Goal: Task Accomplishment & Management: Use online tool/utility

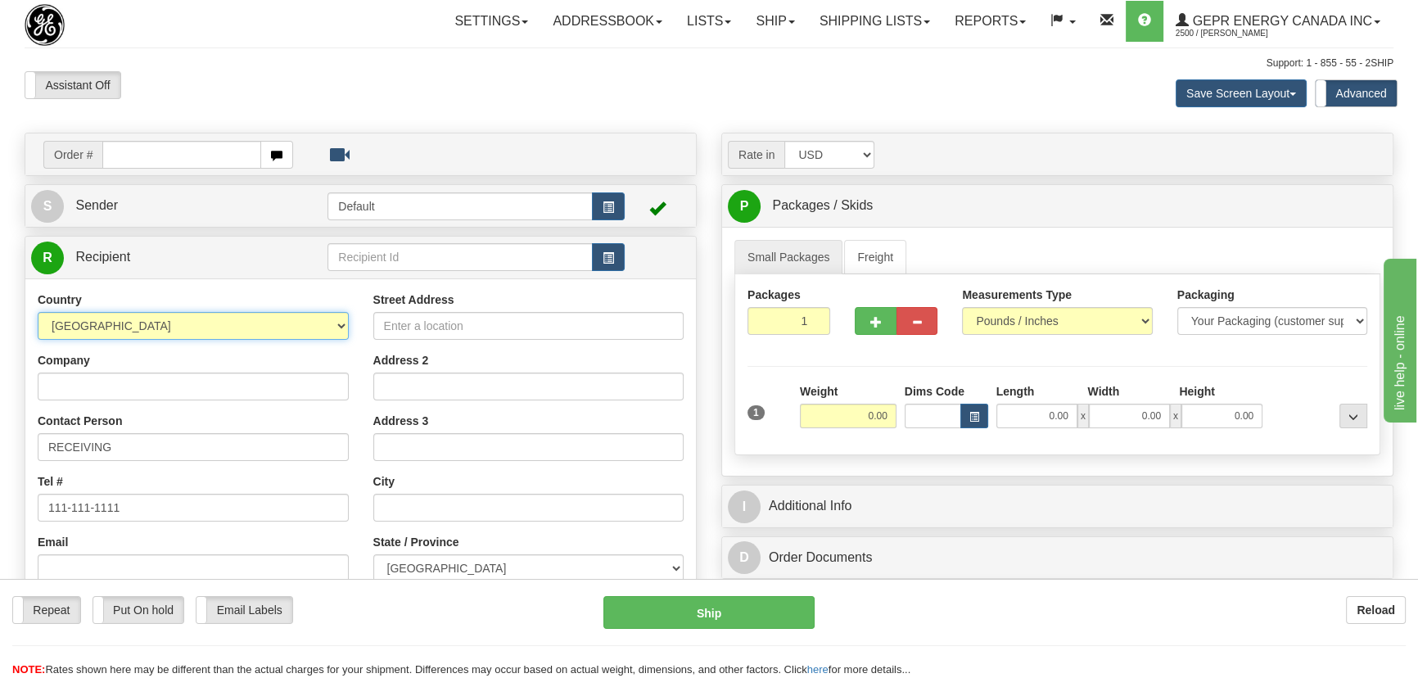
click at [237, 332] on select "[GEOGRAPHIC_DATA] [GEOGRAPHIC_DATA] [GEOGRAPHIC_DATA] [GEOGRAPHIC_DATA] [US_STA…" at bounding box center [193, 326] width 311 height 28
select select "US"
click at [38, 312] on select "[GEOGRAPHIC_DATA] [GEOGRAPHIC_DATA] [GEOGRAPHIC_DATA] [GEOGRAPHIC_DATA] [US_STA…" at bounding box center [193, 326] width 311 height 28
drag, startPoint x: 789, startPoint y: 323, endPoint x: 829, endPoint y: 359, distance: 53.9
click at [844, 341] on div "Packages 1 1" at bounding box center [1057, 317] width 644 height 63
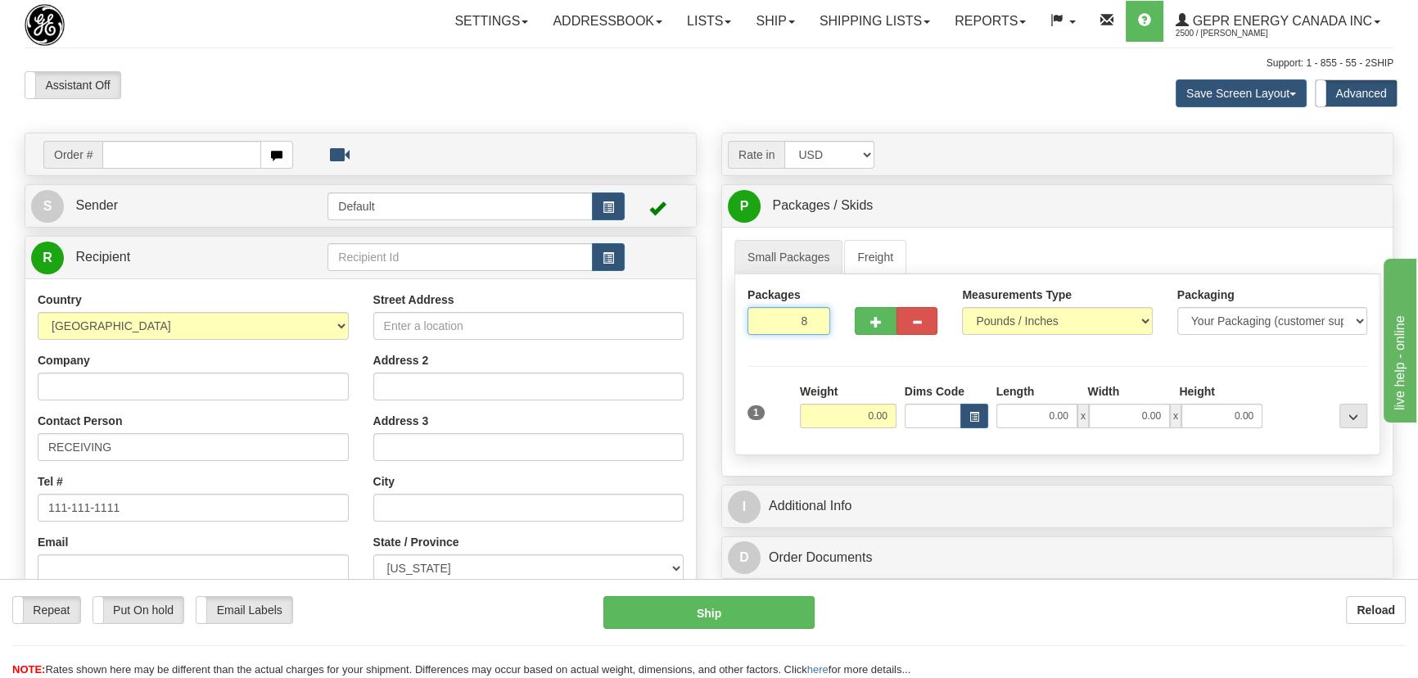
type input "8"
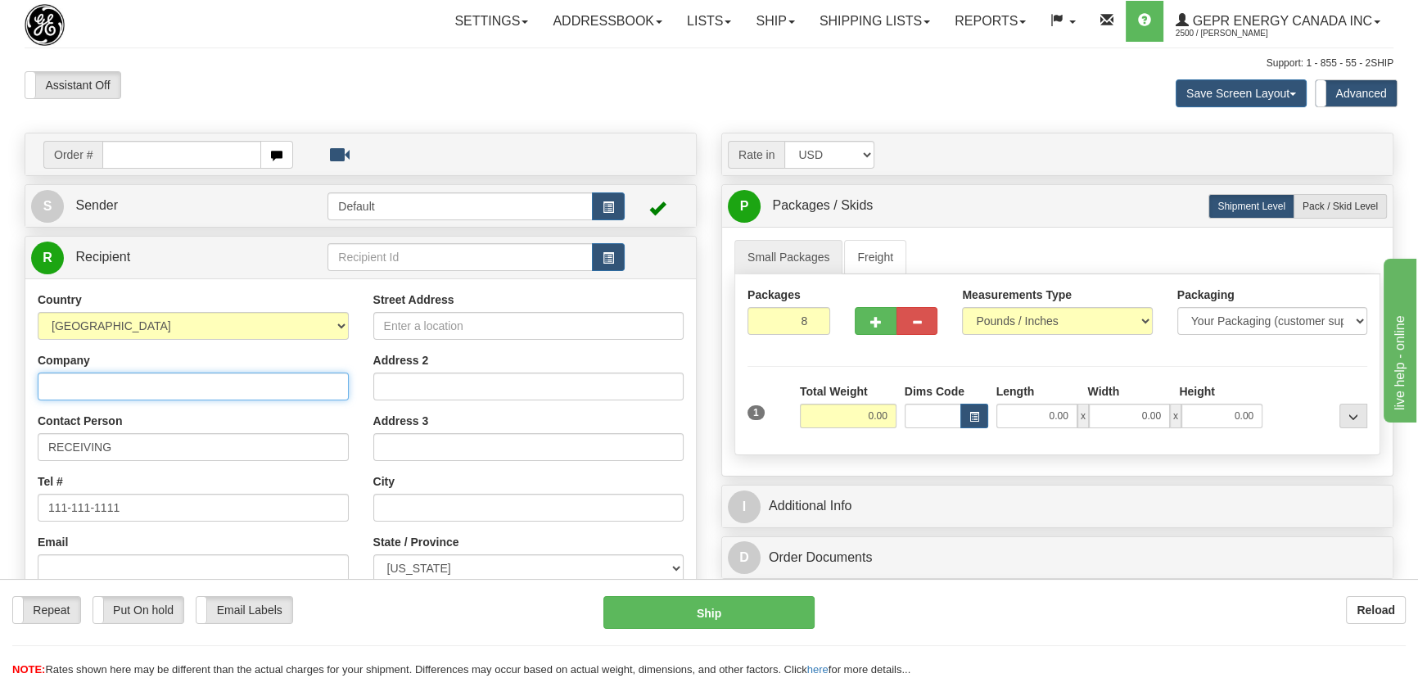
click at [160, 390] on input "Company" at bounding box center [193, 386] width 311 height 28
paste input "TOSHIBA INTERNATIONAL CORPORATION"
type input "TOSHIBA INTERNATIONAL CORPORATION"
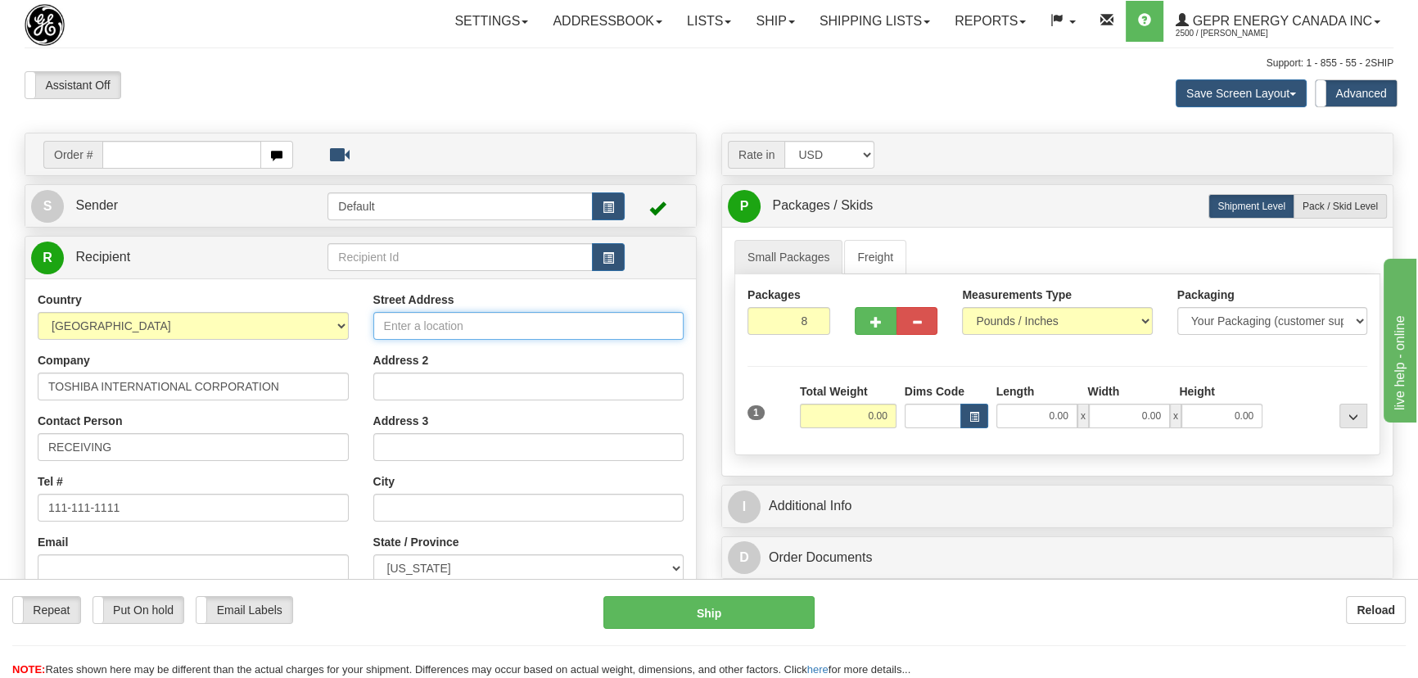
click at [542, 318] on input "Street Address" at bounding box center [528, 326] width 311 height 28
paste input "[STREET_ADDRESS]"
type input "[STREET_ADDRESS]"
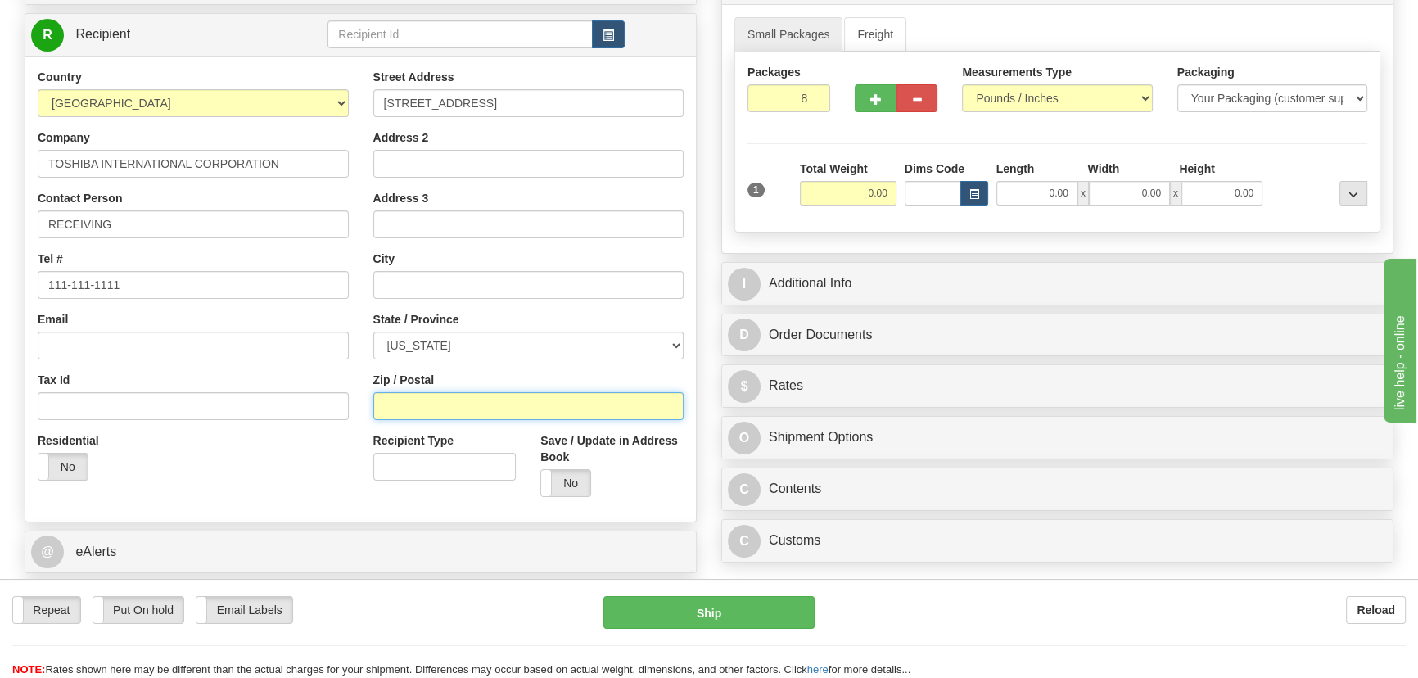
click at [489, 412] on input "Zip / Postal" at bounding box center [528, 406] width 311 height 28
paste input "77041"
type input "77041"
click at [340, 465] on div "Residential Yes No" at bounding box center [193, 462] width 336 height 61
type input "[GEOGRAPHIC_DATA]"
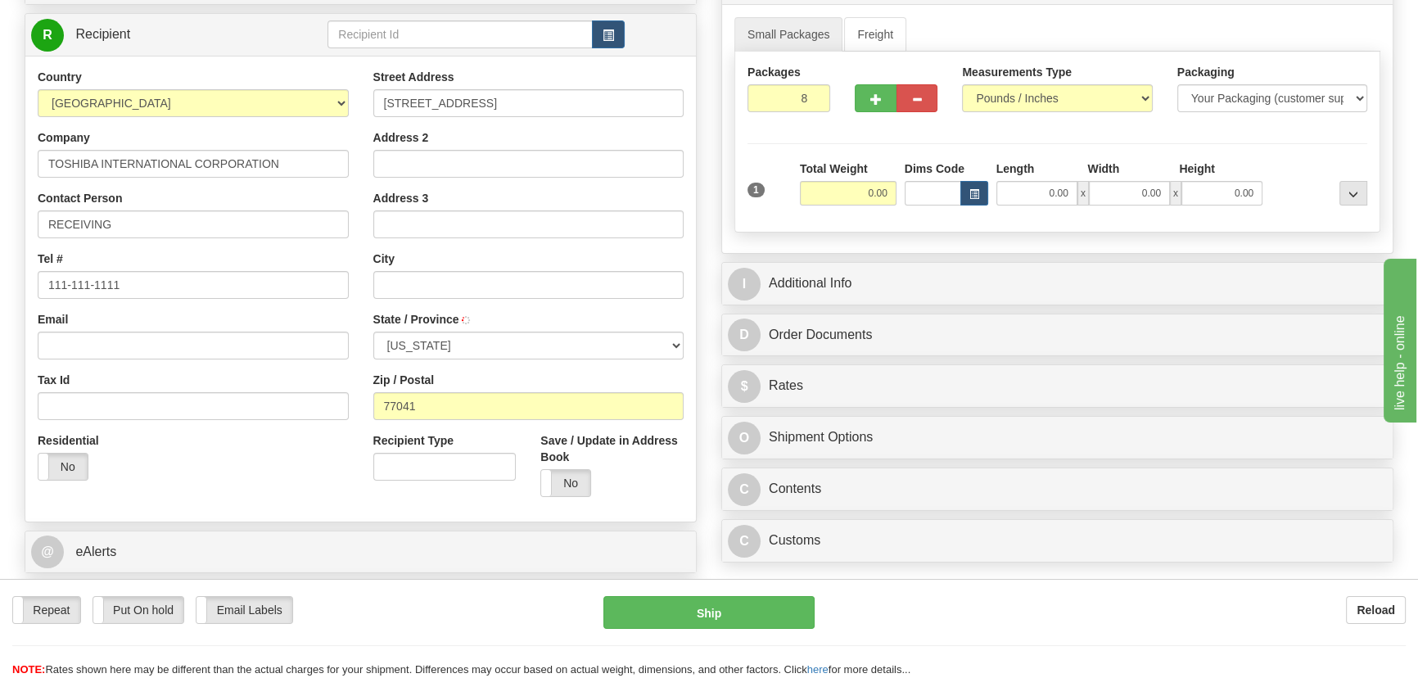
select select "[GEOGRAPHIC_DATA]"
click at [855, 191] on input "0.00" at bounding box center [848, 193] width 97 height 25
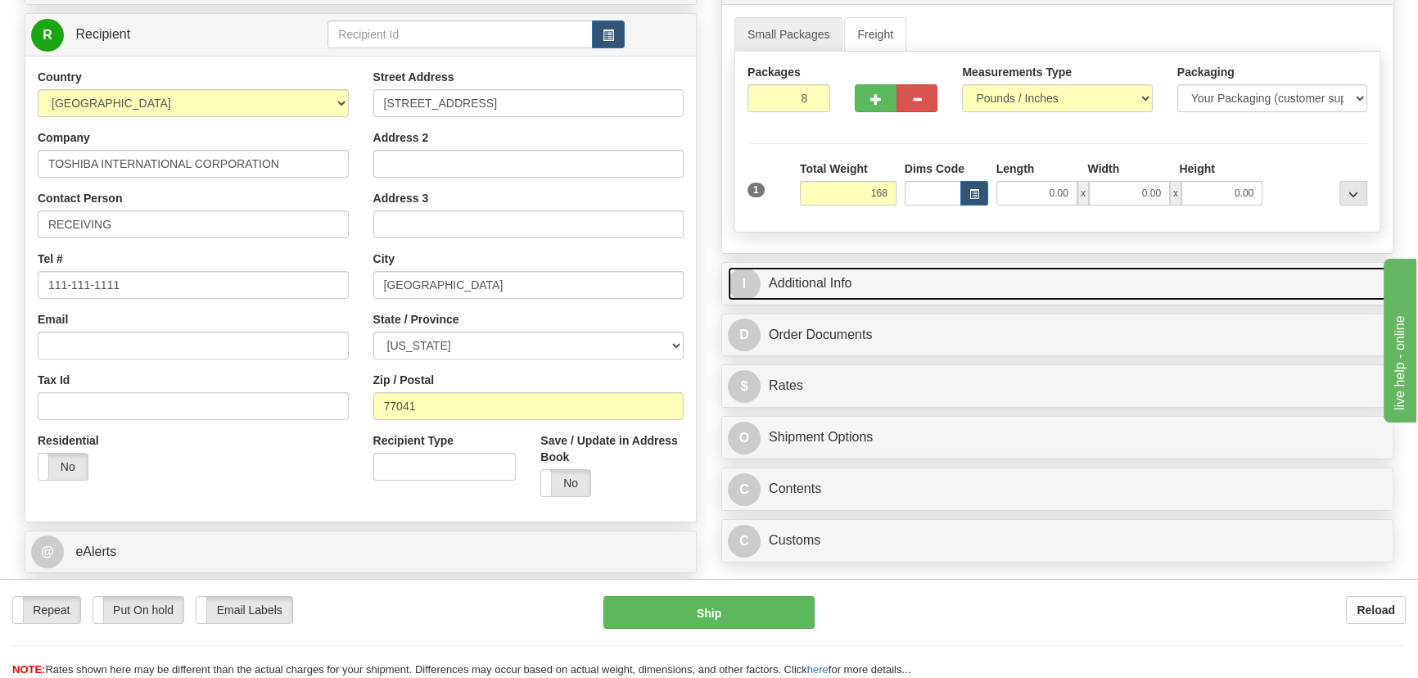
type input "168.00"
click at [1153, 278] on link "I Additional Info" at bounding box center [1057, 284] width 659 height 34
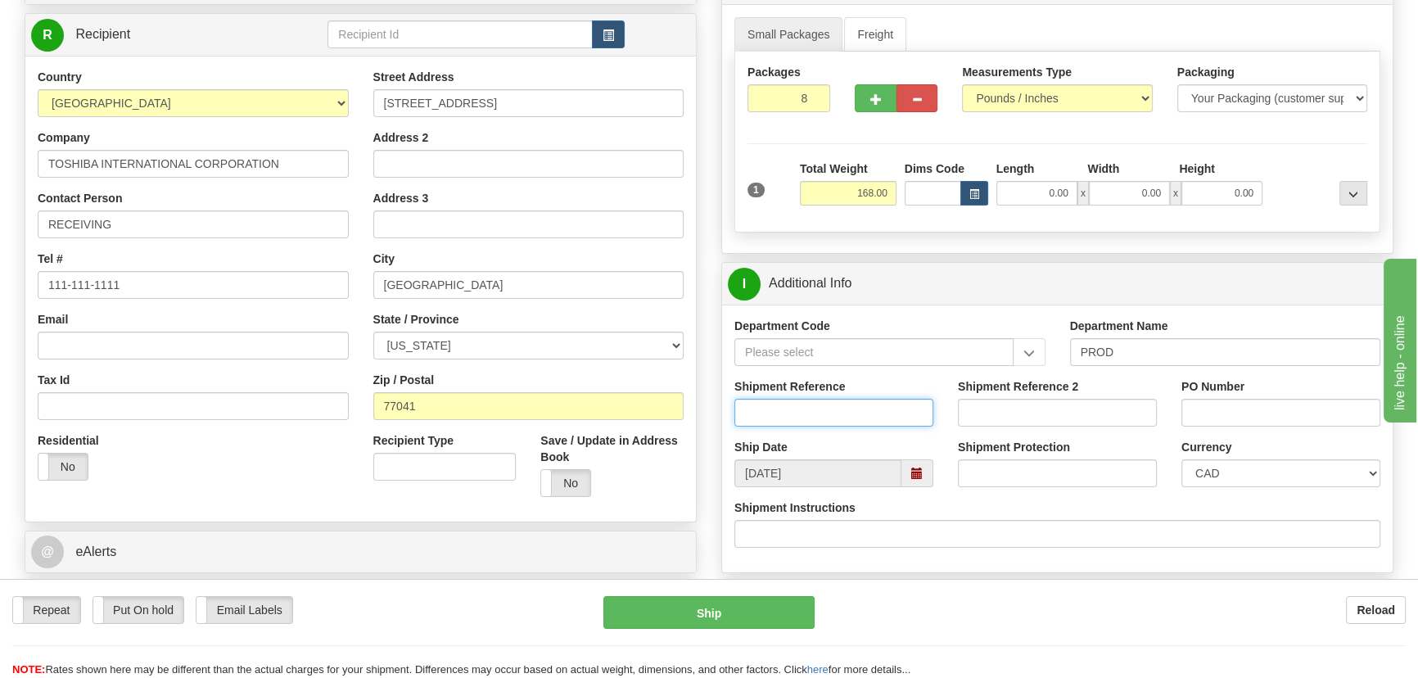
click at [895, 416] on input "Shipment Reference" at bounding box center [833, 413] width 199 height 28
click at [1258, 417] on input "PO Number" at bounding box center [1280, 413] width 199 height 28
paste input "7169985OLS99528585"
type input "7169985OLS99528585"
click at [1220, 475] on select "CAD USD EUR ZAR [PERSON_NAME] ARN AUD AUS AWG BBD BFR BGN BHD BMD BND BRC BRL C…" at bounding box center [1280, 473] width 199 height 28
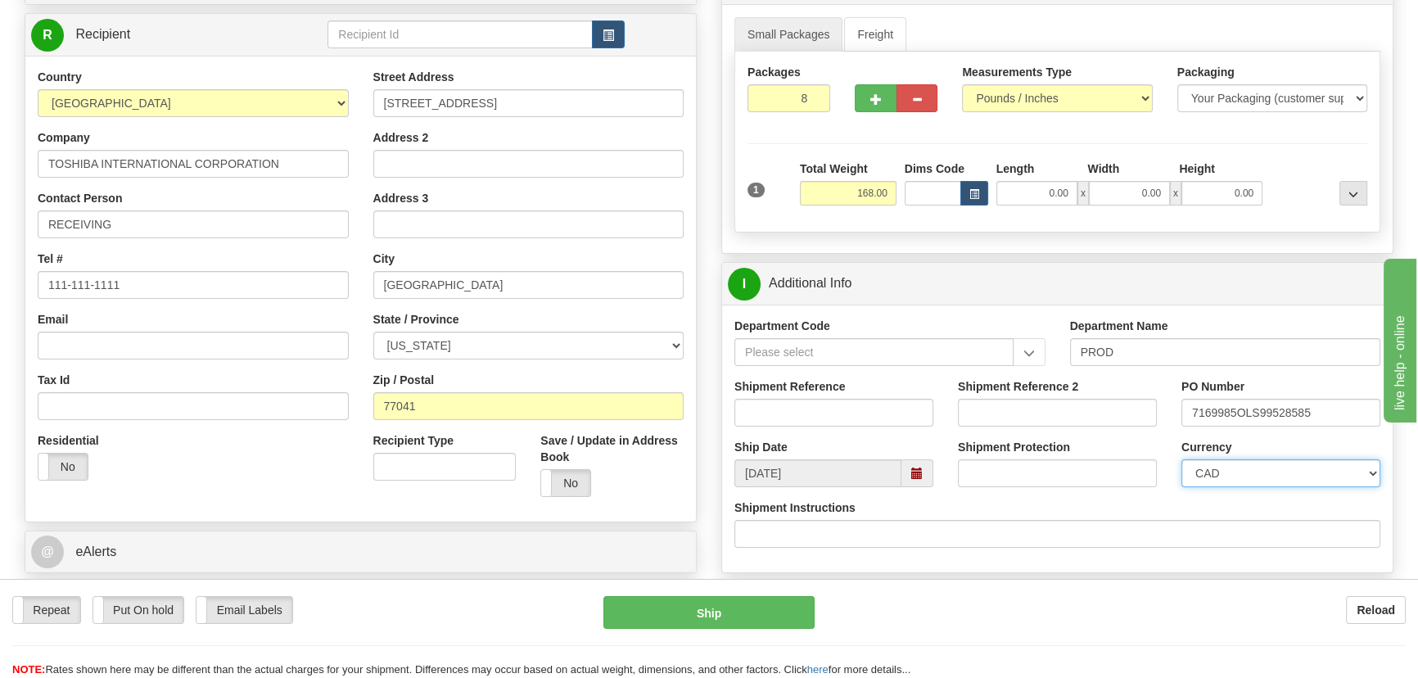
select select "1"
click at [1181, 459] on select "CAD USD EUR ZAR [PERSON_NAME] ARN AUD AUS AWG BBD BFR BGN BHD BMD BND BRC BRL C…" at bounding box center [1280, 473] width 199 height 28
click at [886, 428] on div "Shipment Reference" at bounding box center [833, 408] width 223 height 61
click at [884, 417] on input "Shipment Reference" at bounding box center [833, 413] width 199 height 28
drag, startPoint x: 884, startPoint y: 417, endPoint x: 711, endPoint y: 412, distance: 172.8
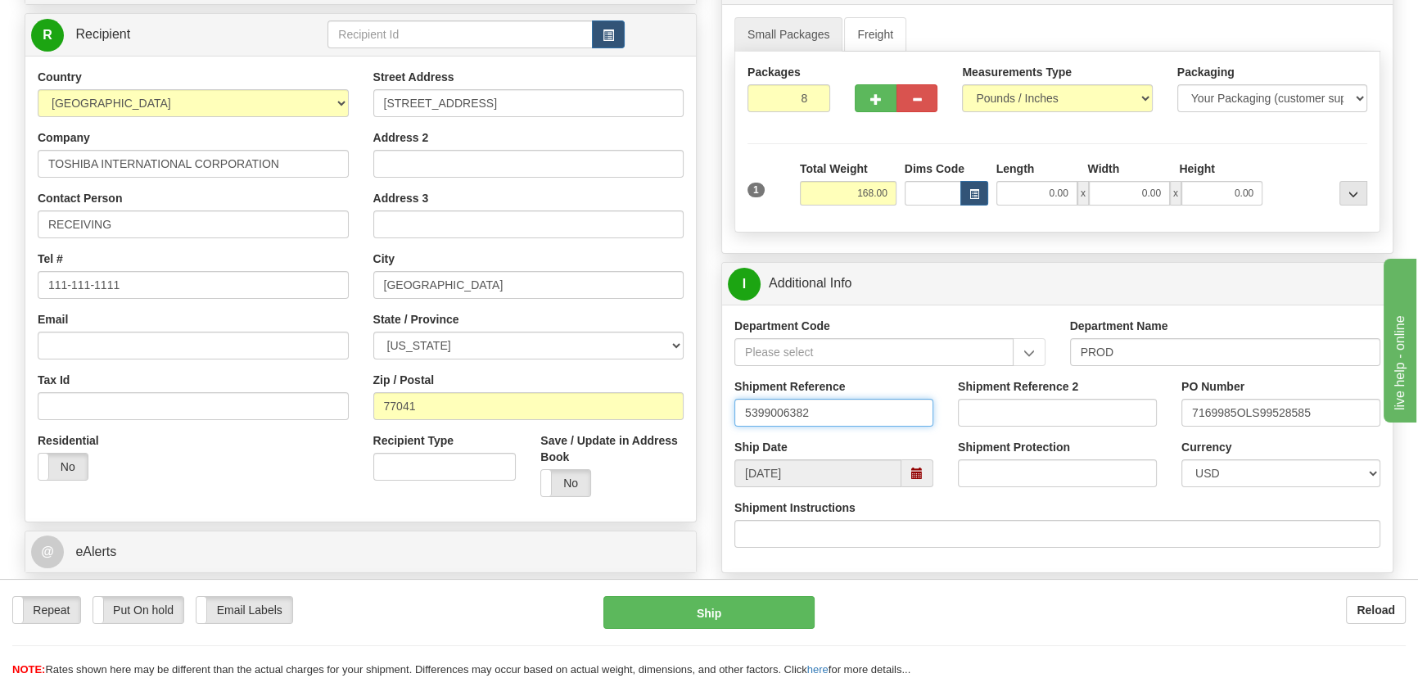
click at [715, 408] on div "Rate in Account Currency ARN AWG AUD AUS BHD BBD BFR BMD BRC BRL GBP UKL BND BG…" at bounding box center [1057, 373] width 697 height 927
type input "5399006382"
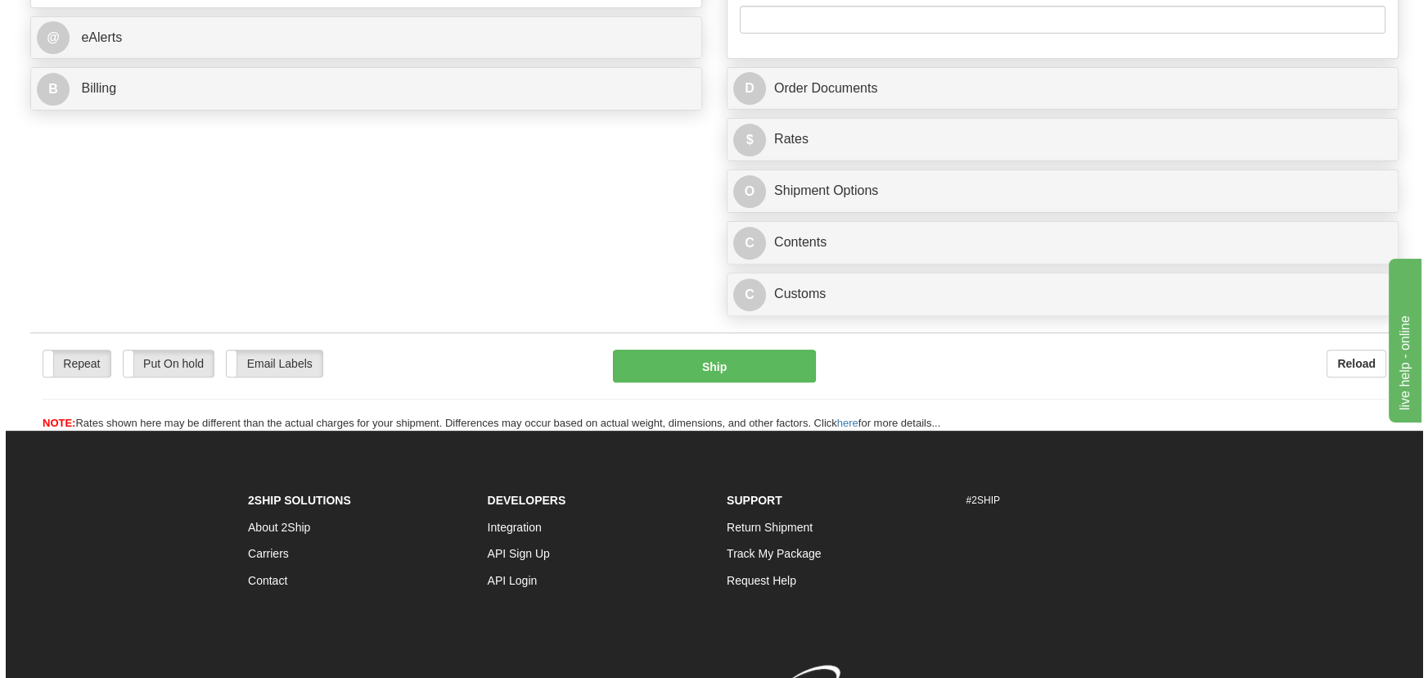
scroll to position [744, 0]
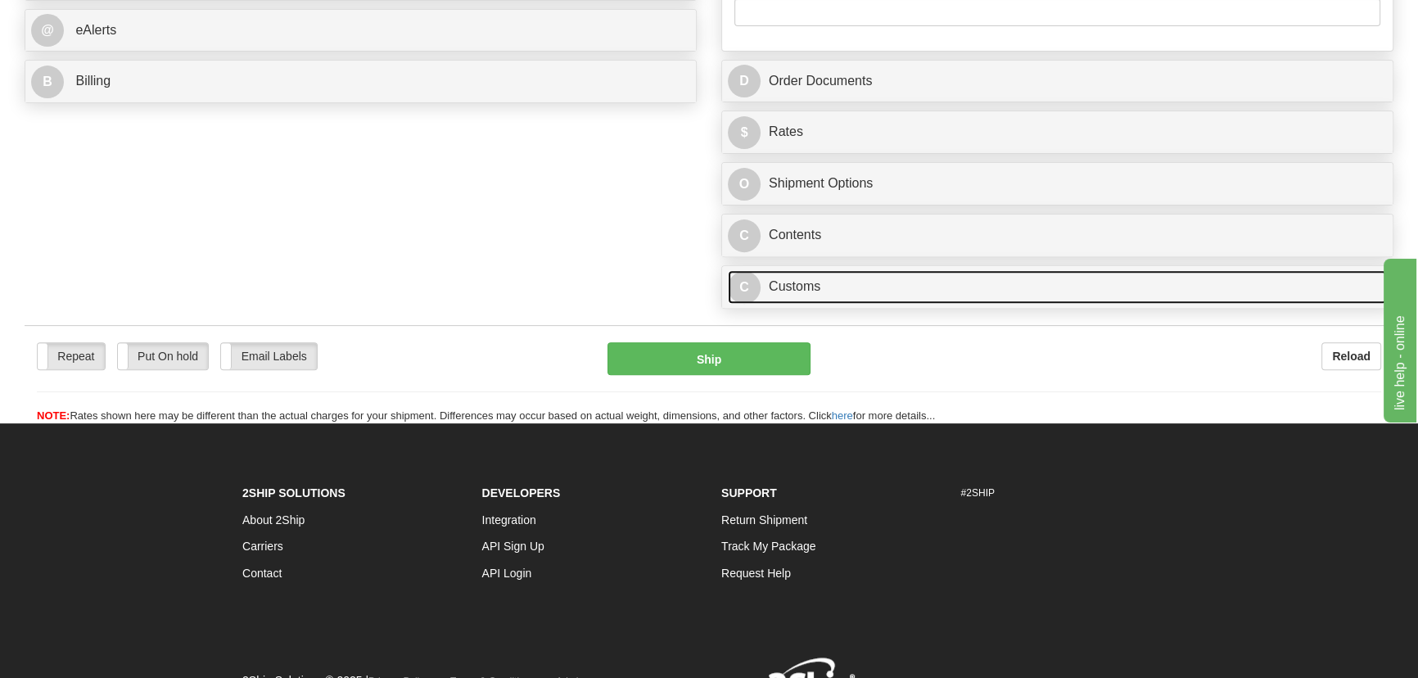
click at [1115, 286] on link "C Customs" at bounding box center [1057, 287] width 659 height 34
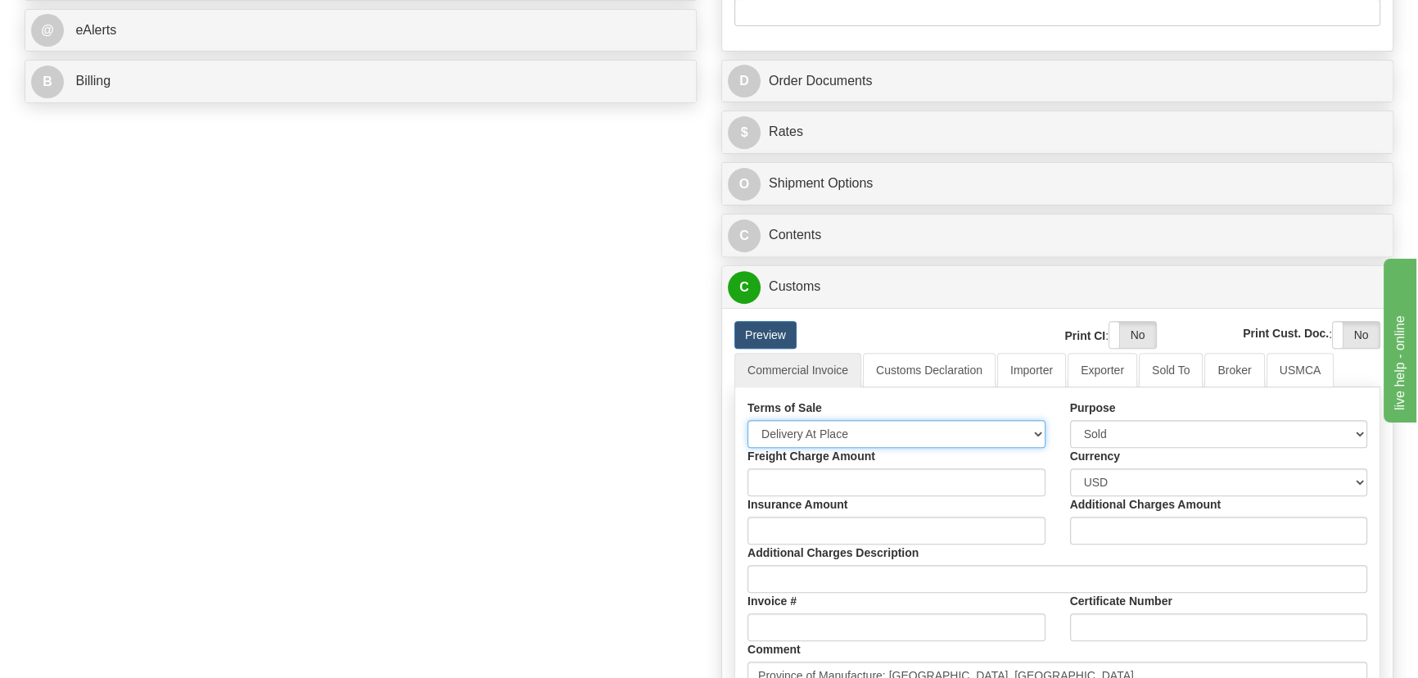
click at [864, 425] on select "Free Carrier Free On Board Ex Works Delivered Duty Unpaid Delivered Duty Paid C…" at bounding box center [896, 434] width 298 height 28
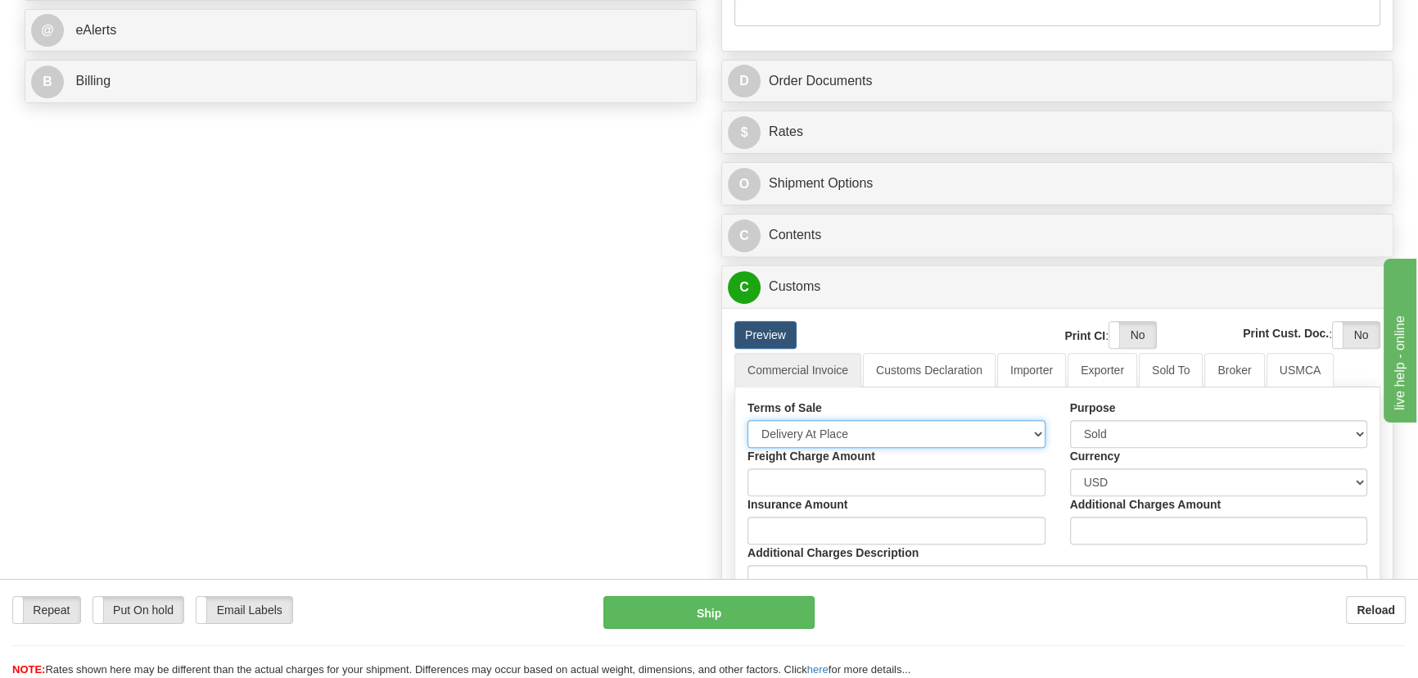
select select "7"
click at [747, 420] on select "Free Carrier Free On Board Ex Works Delivered Duty Unpaid Delivered Duty Paid C…" at bounding box center [896, 434] width 298 height 28
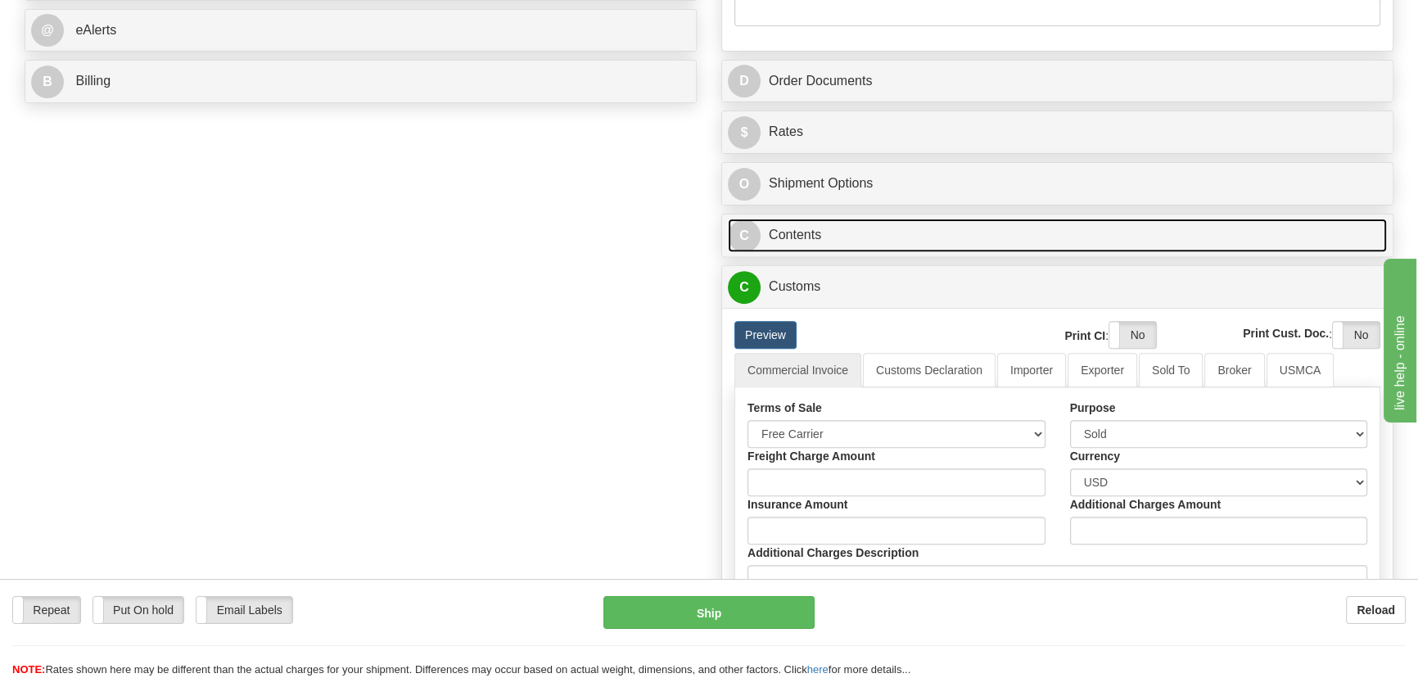
click at [1124, 231] on link "C Contents" at bounding box center [1057, 236] width 659 height 34
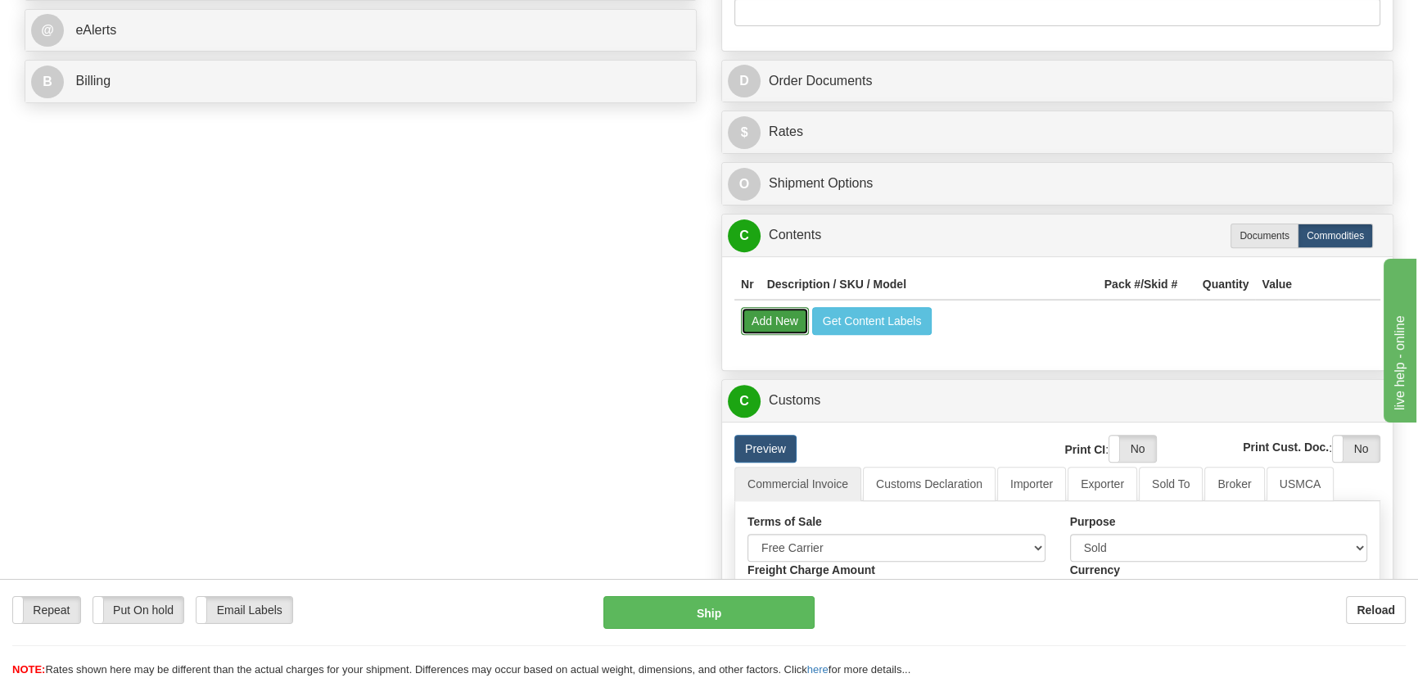
click at [768, 324] on button "Add New" at bounding box center [775, 321] width 68 height 28
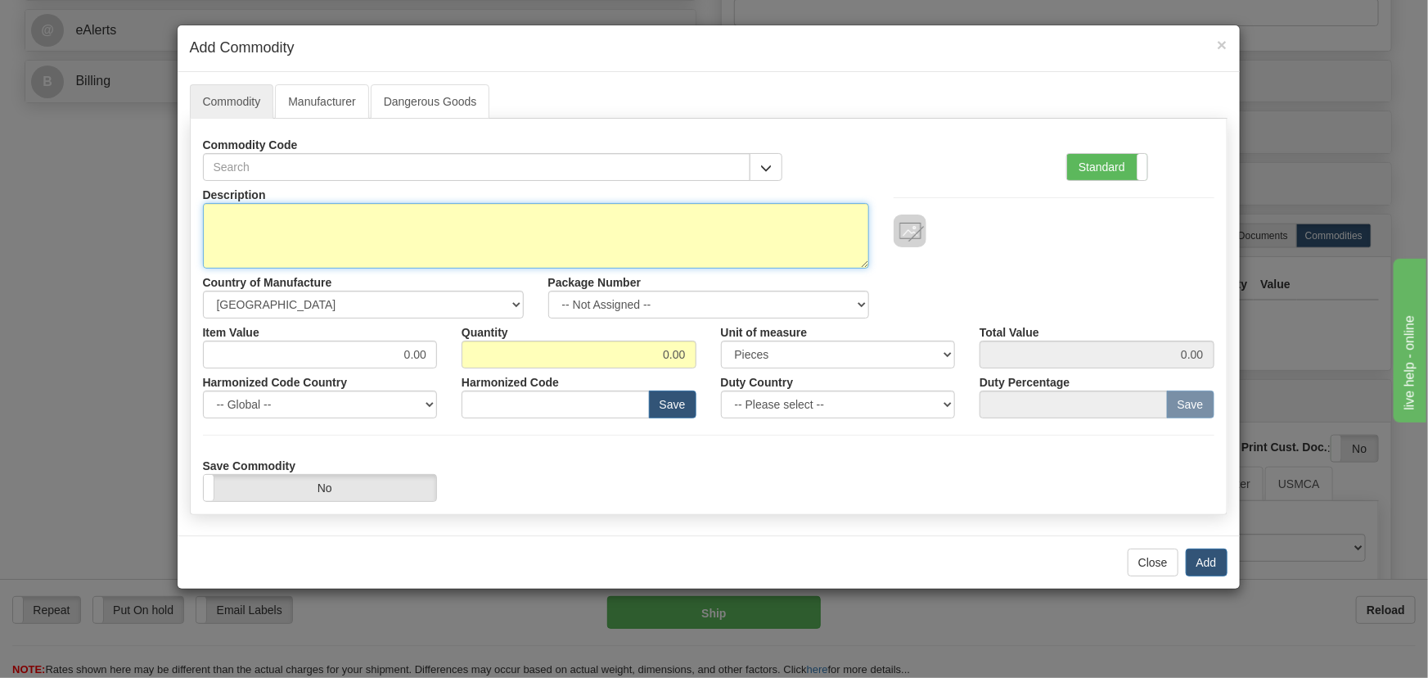
paste textarea "869EP5P5B5HSSANNMMPFB1ECNB4"
click at [796, 223] on textarea "Description" at bounding box center [536, 235] width 666 height 65
type textarea "869EP5P5B5HSSANNMMPFB1ECNB4"
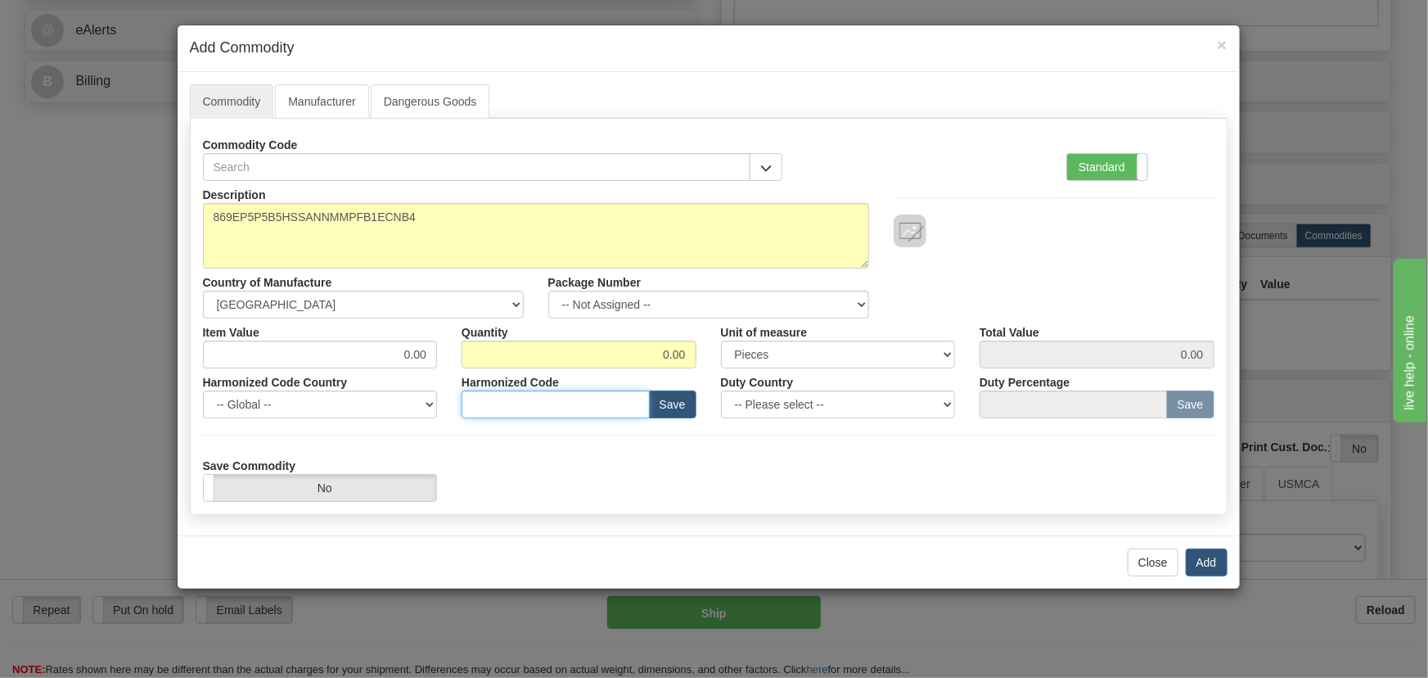
click at [524, 408] on input "text" at bounding box center [556, 404] width 188 height 28
paste input "8536.49.0090"
type input "8536.49.0090"
click at [1145, 168] on span at bounding box center [1147, 167] width 21 height 26
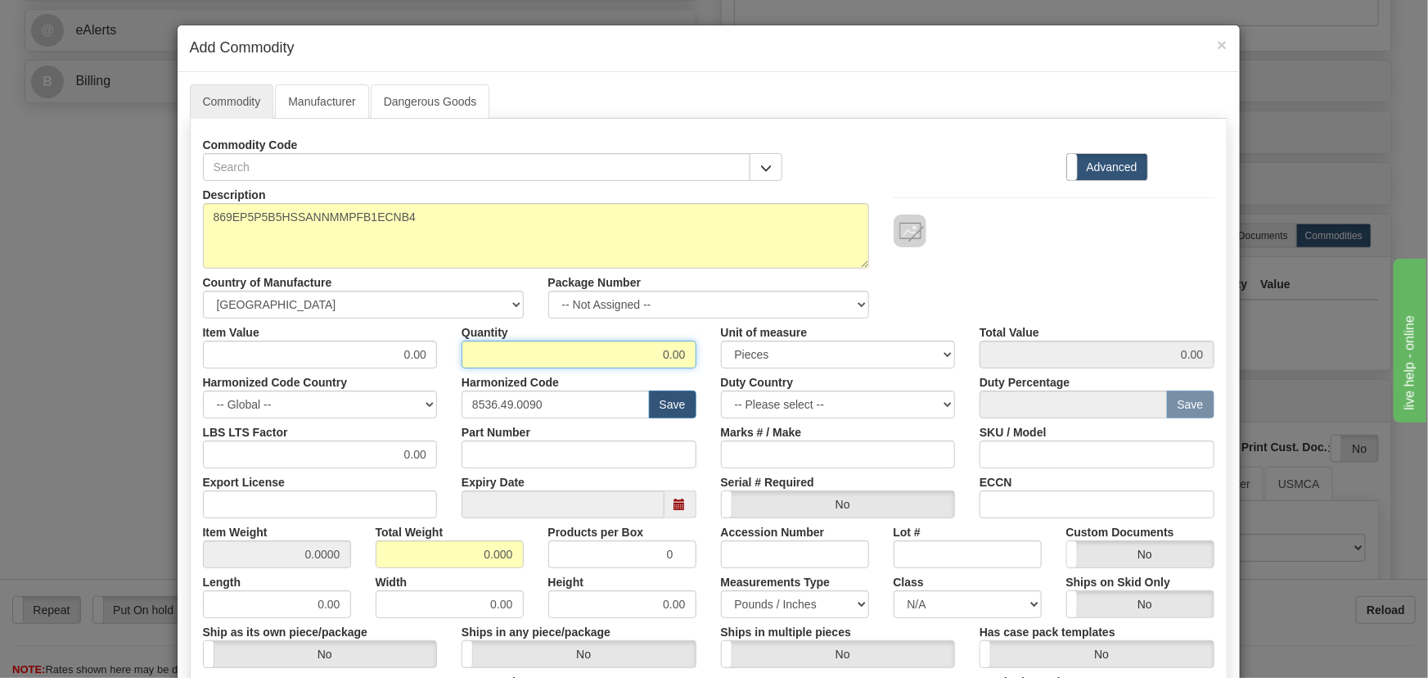
drag, startPoint x: 647, startPoint y: 354, endPoint x: 735, endPoint y: 372, distance: 90.4
click at [736, 367] on div "Item Value 0.00 Quantity 0.00 Unit of measure 3 Thousand Square Inches Adjustme…" at bounding box center [709, 343] width 1036 height 50
type input "8"
drag, startPoint x: 467, startPoint y: 553, endPoint x: 564, endPoint y: 577, distance: 99.7
click at [562, 577] on div "Description 869EP5P5B5HSSANNMMPFB1ECNB4 Country of Manufacture -- Unknown -- [G…" at bounding box center [709, 541] width 1012 height 720
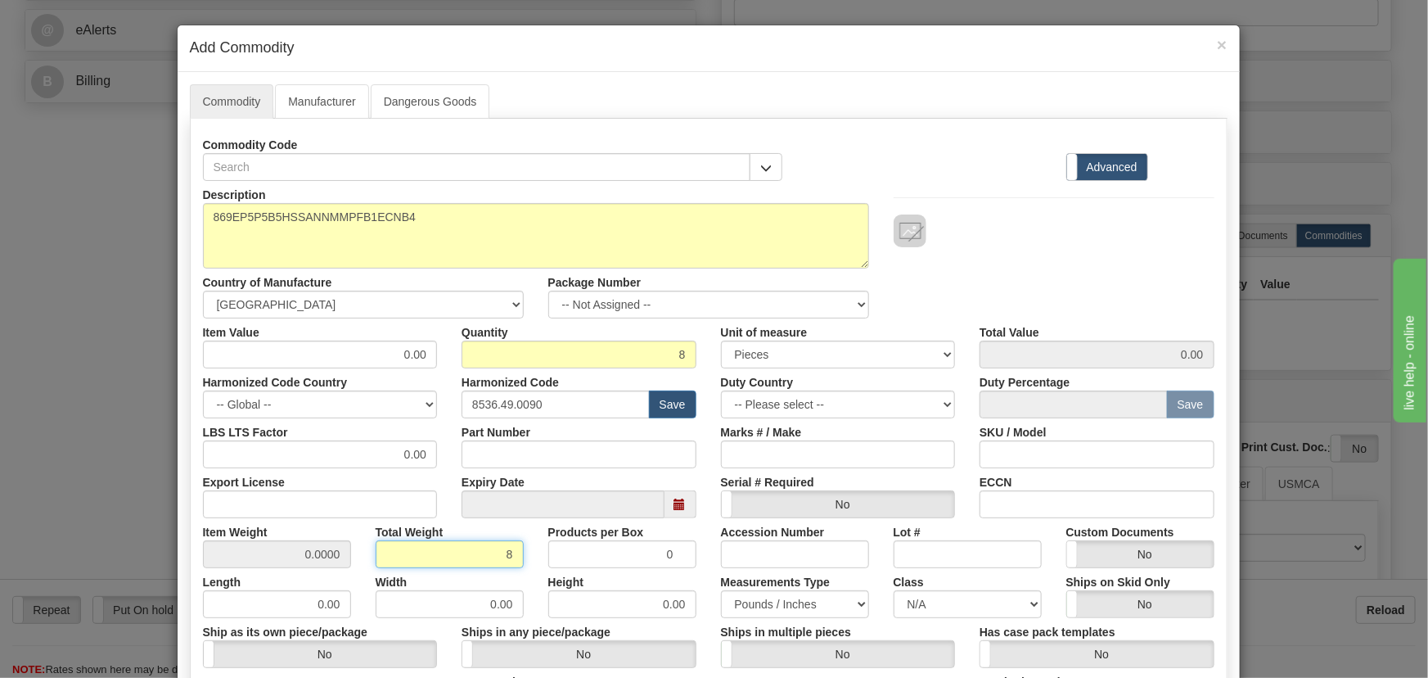
type input "8"
type input "1.0000"
click at [1213, 484] on div "ECCN" at bounding box center [1097, 493] width 259 height 50
drag, startPoint x: 390, startPoint y: 353, endPoint x: 470, endPoint y: 382, distance: 84.7
click at [470, 382] on div "Description 869EP5P5B5HSSANNMMPFB1ECNB4 Country of Manufacture -- Unknown -- [G…" at bounding box center [709, 541] width 1012 height 720
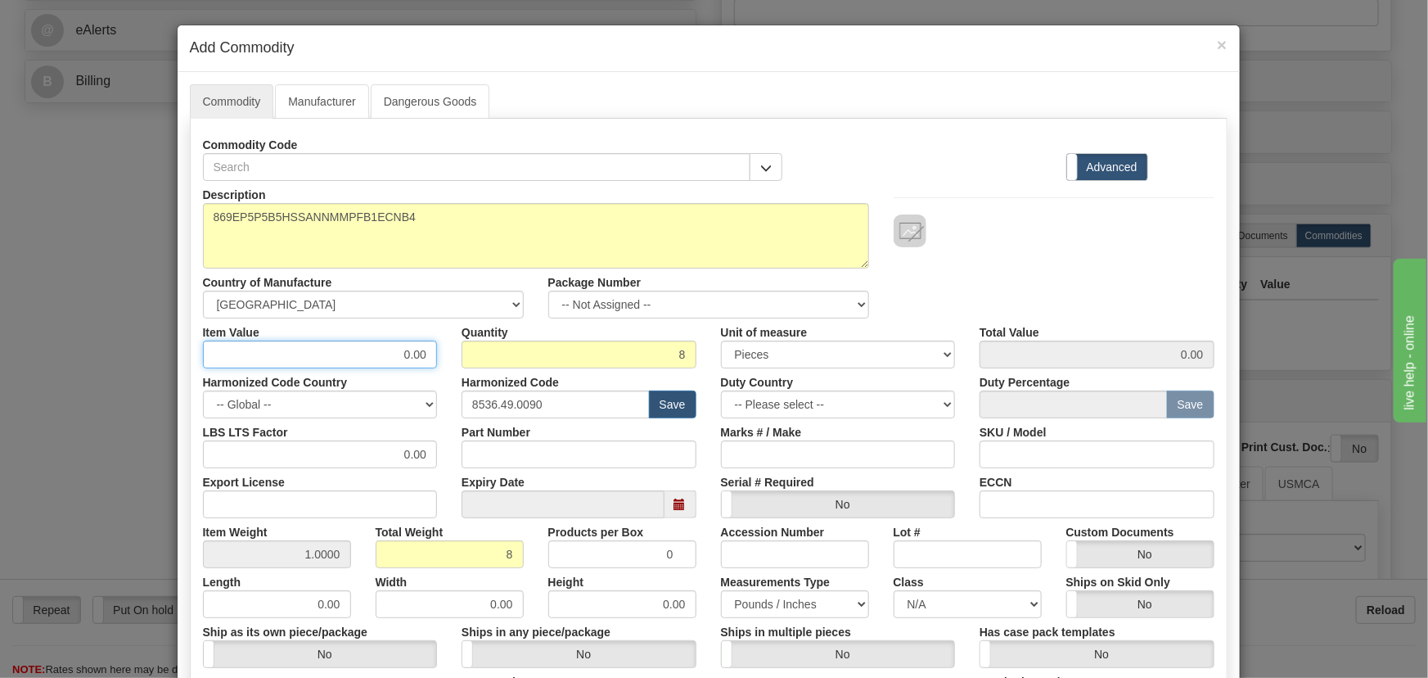
paste input "4.189,83"
type input "4189.83"
type input "33518.64"
click at [1058, 207] on div at bounding box center [1054, 214] width 345 height 66
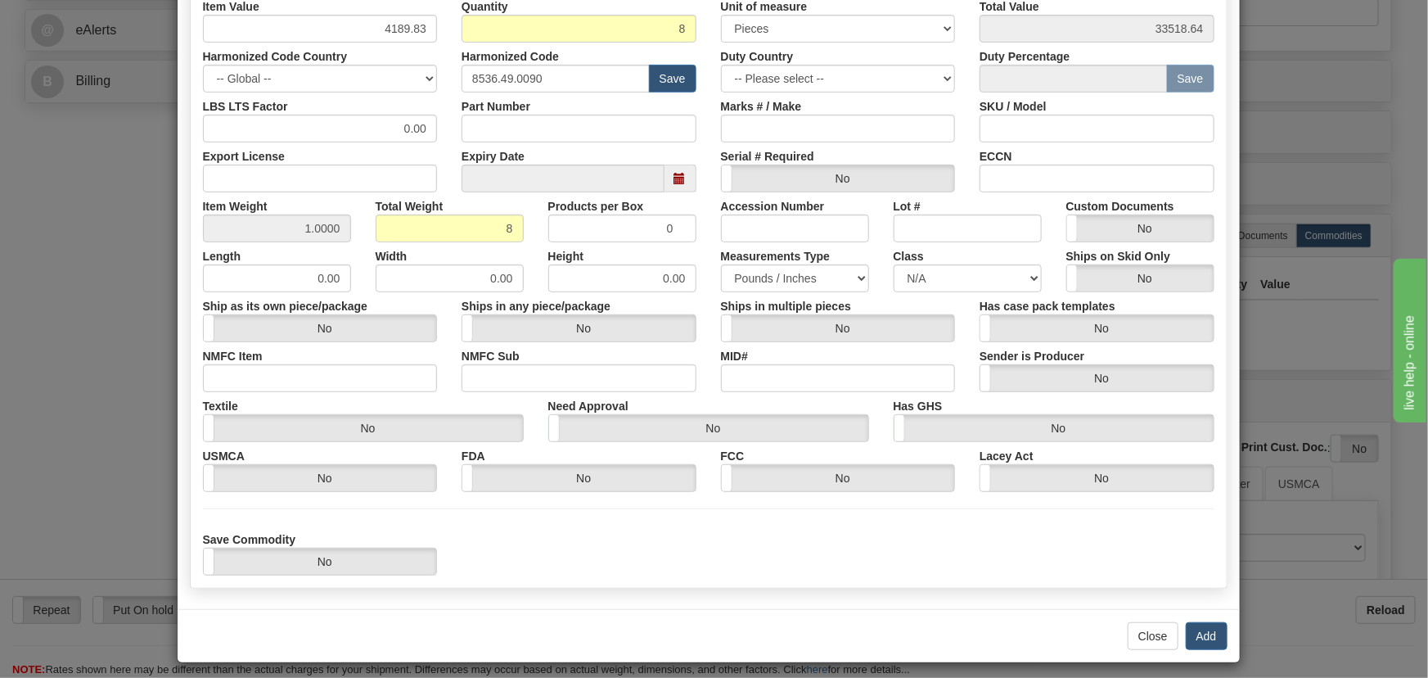
scroll to position [334, 0]
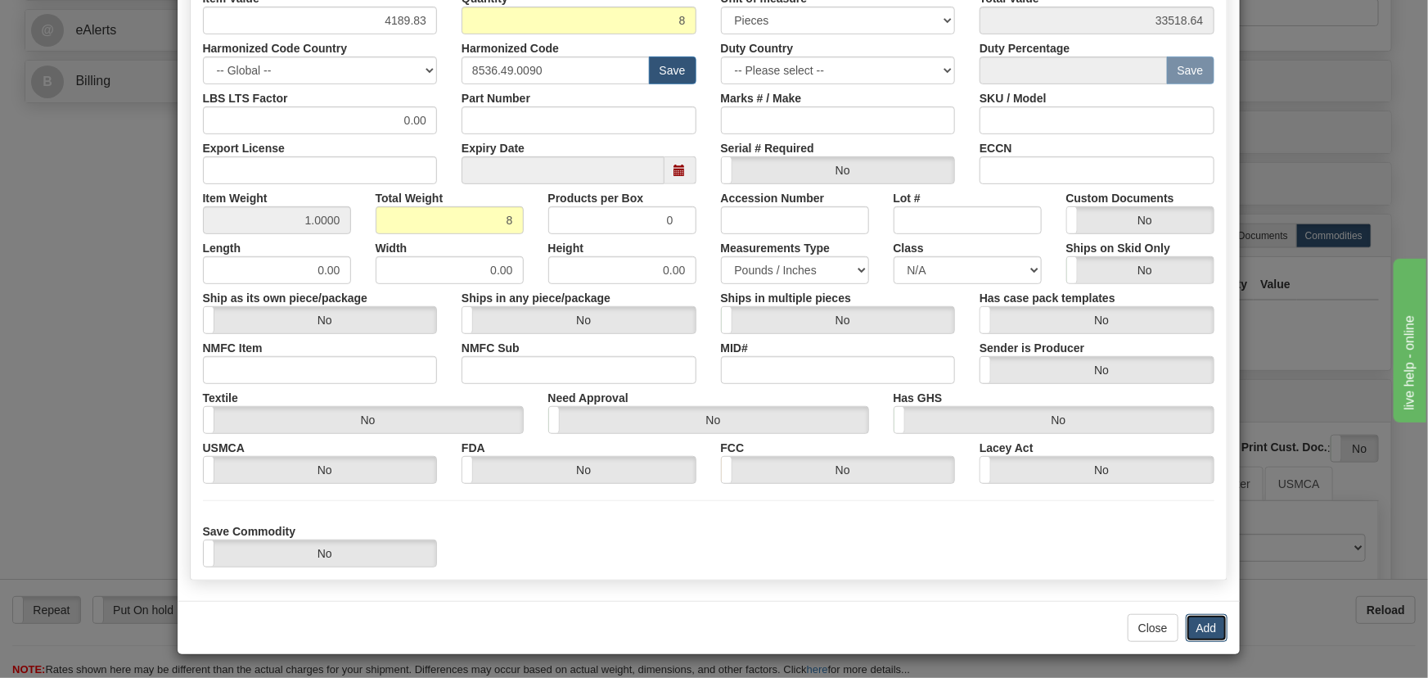
click at [1201, 621] on button "Add" at bounding box center [1207, 628] width 42 height 28
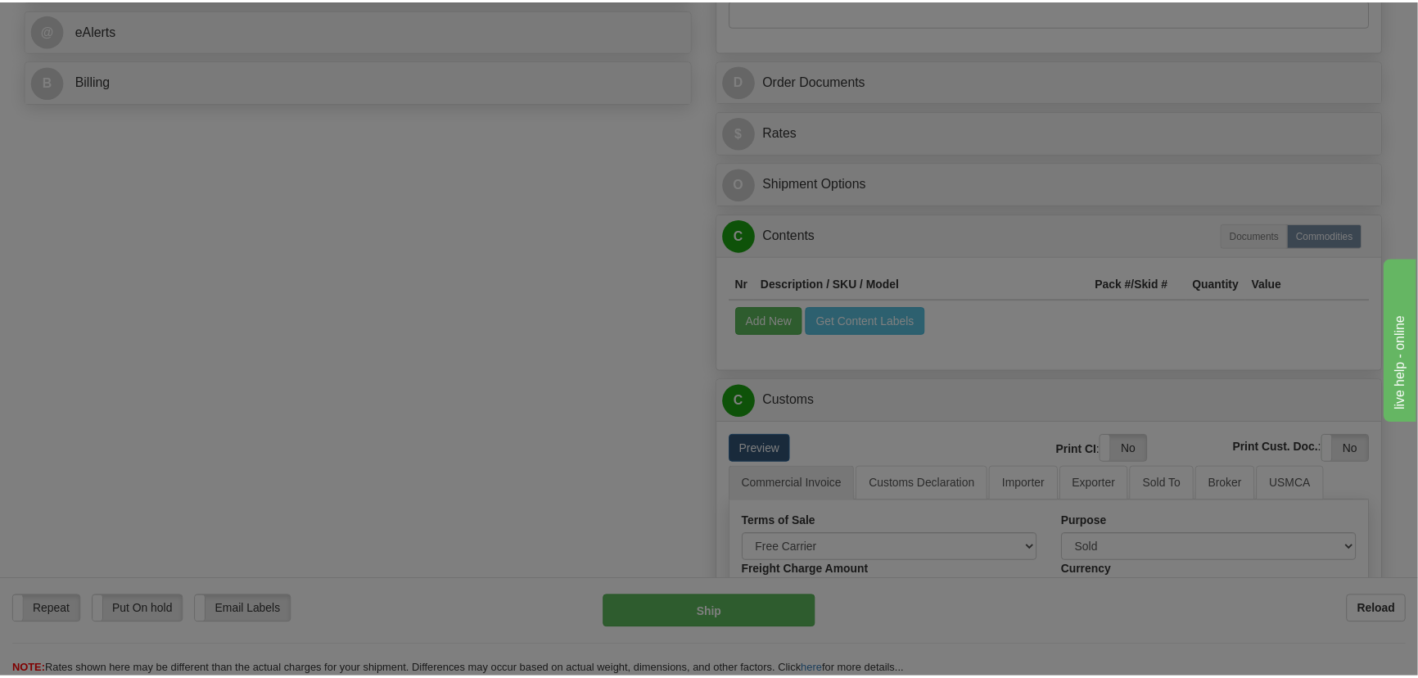
scroll to position [0, 0]
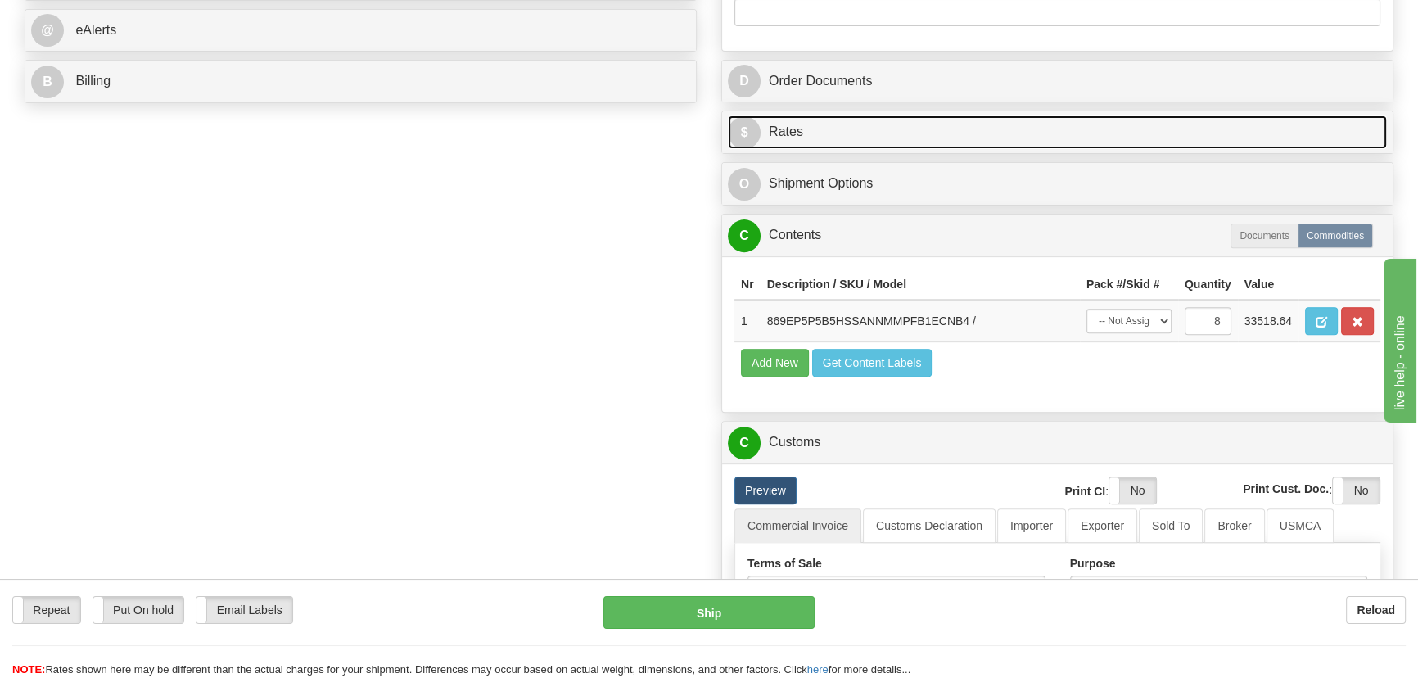
click at [1277, 123] on link "$ Rates" at bounding box center [1057, 132] width 659 height 34
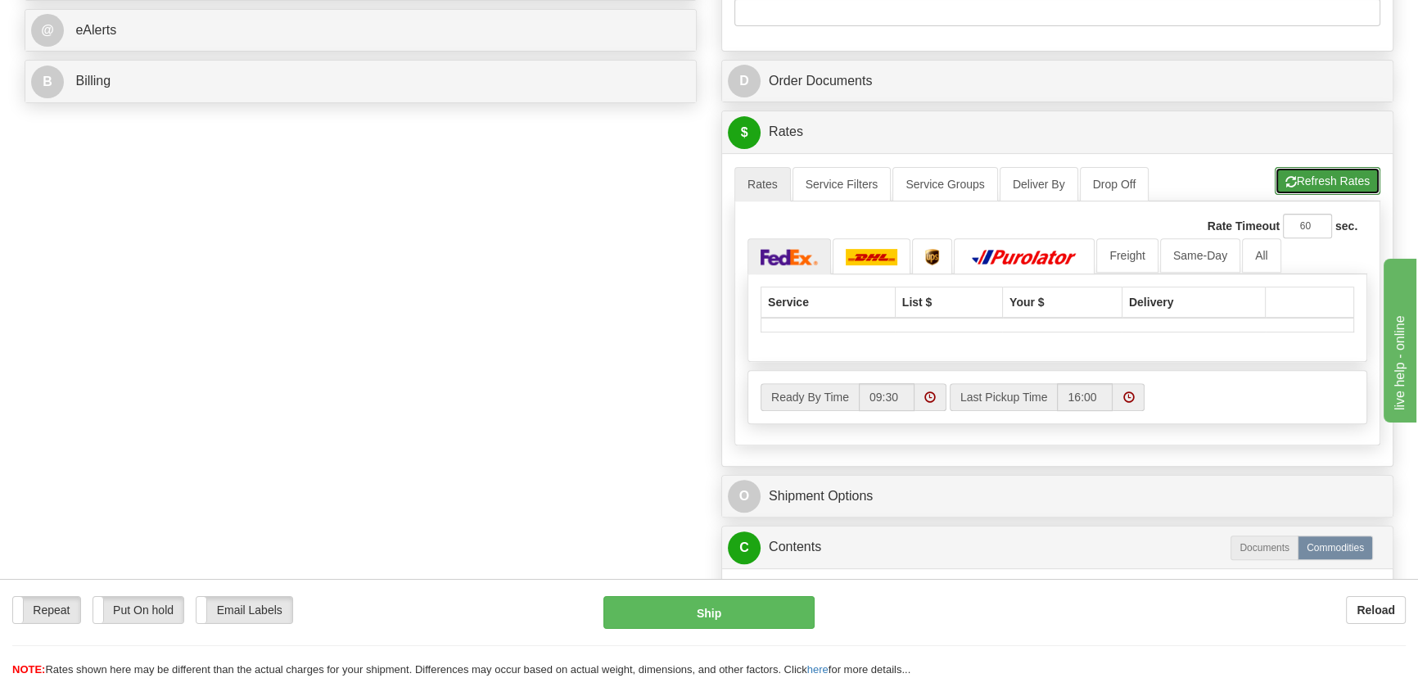
click at [1310, 176] on button "Refresh Rates" at bounding box center [1327, 181] width 106 height 28
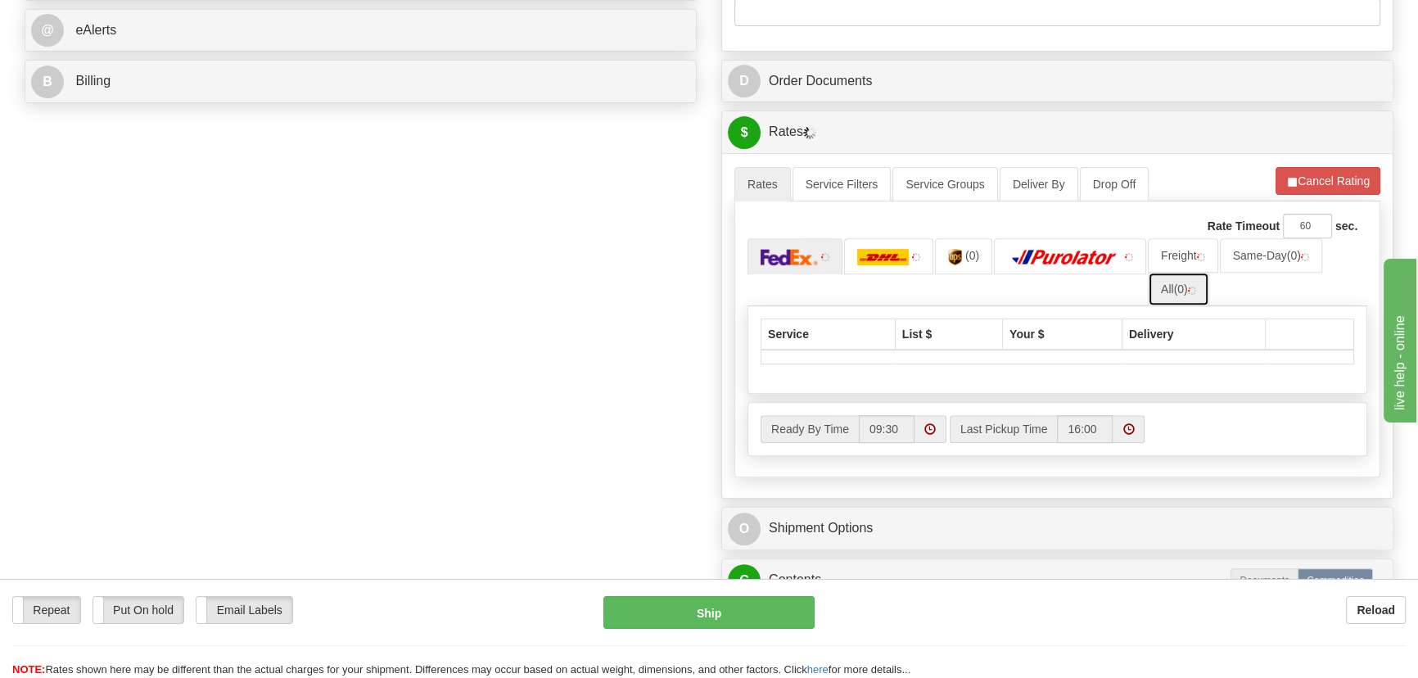
click at [1176, 292] on span "(0)" at bounding box center [1181, 288] width 14 height 13
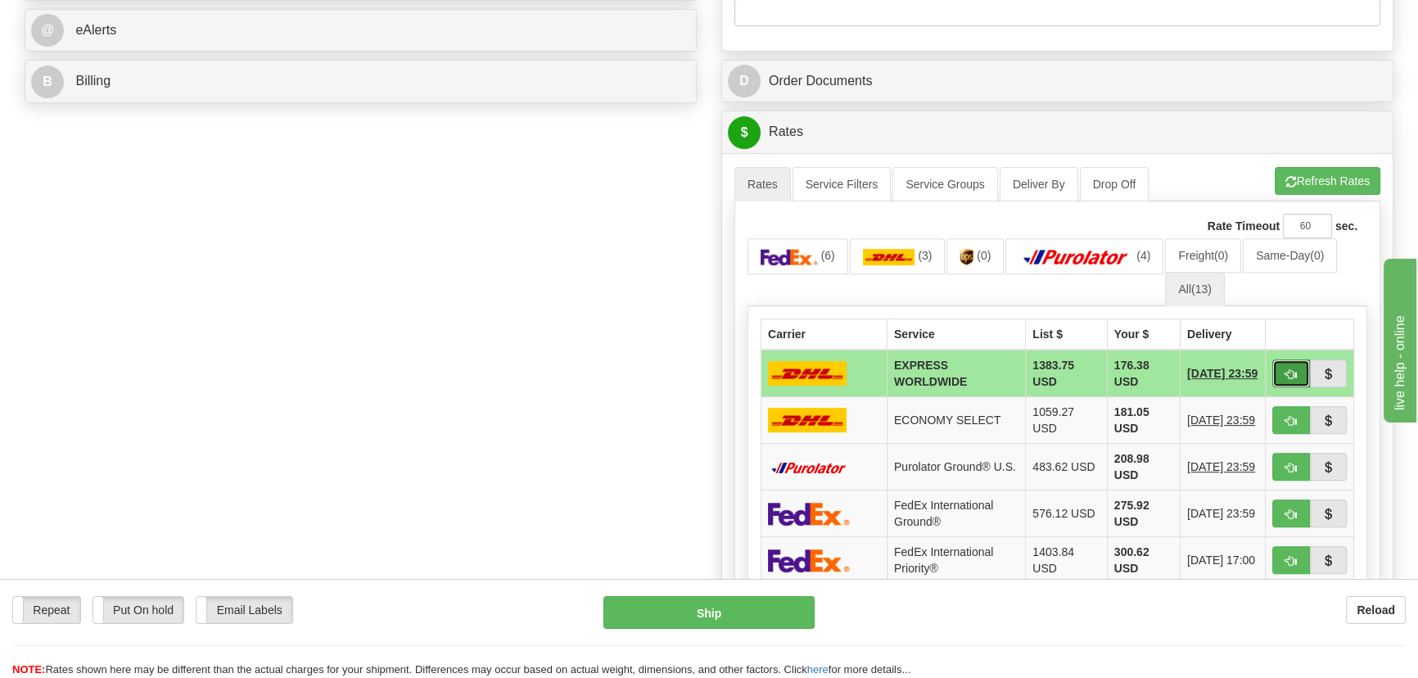
click at [1283, 369] on button "button" at bounding box center [1291, 373] width 38 height 28
type input "P"
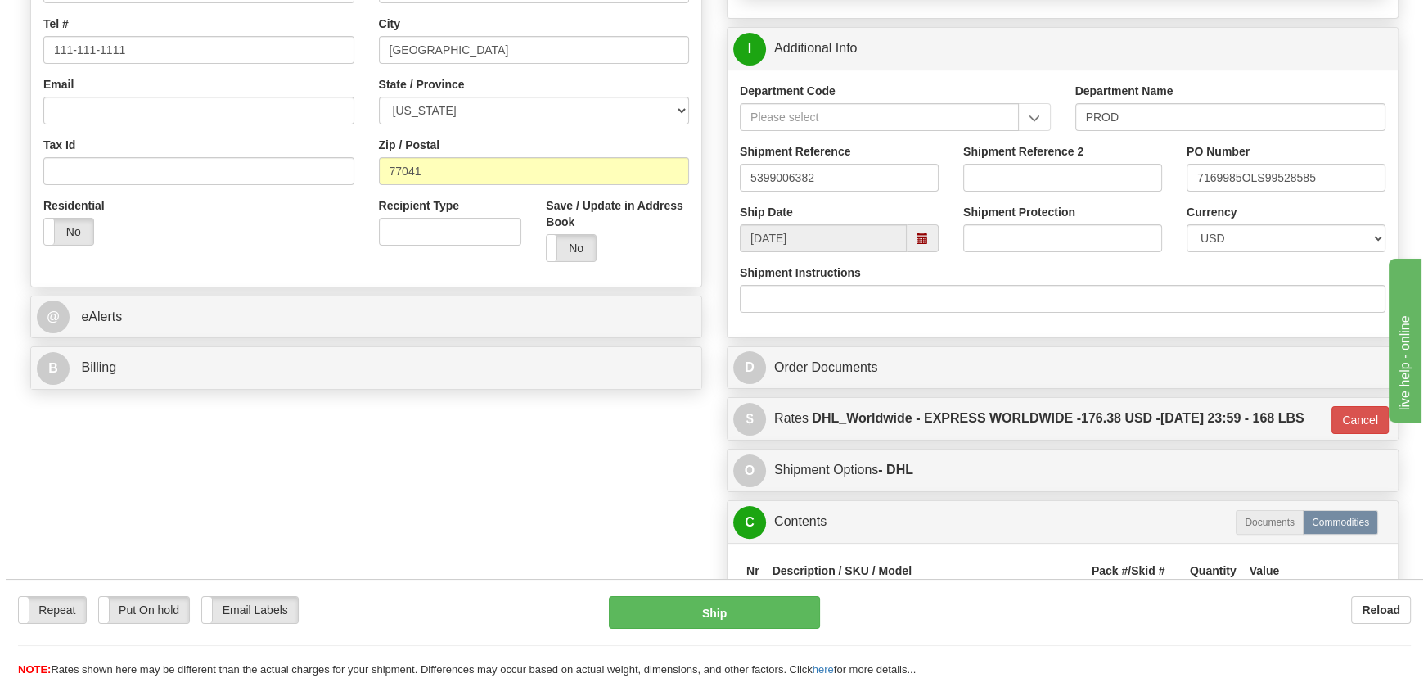
scroll to position [223, 0]
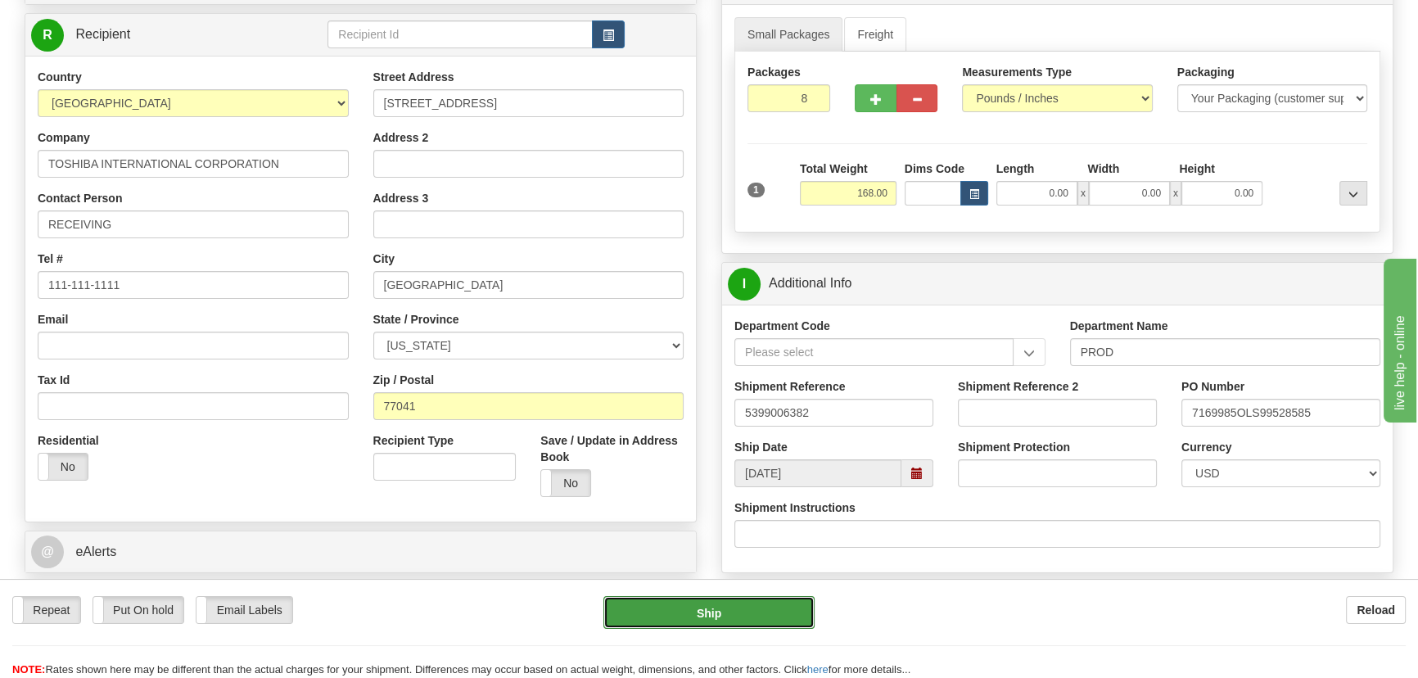
click at [726, 603] on button "Ship" at bounding box center [709, 612] width 212 height 33
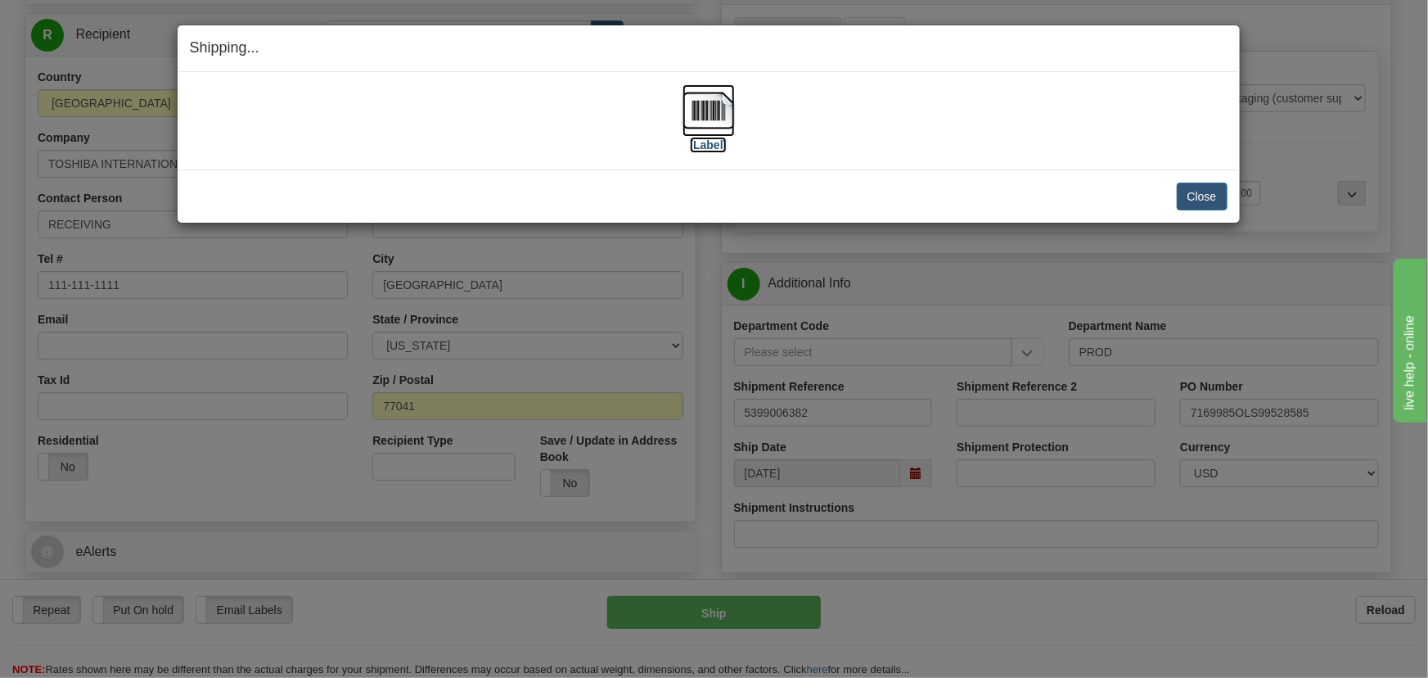
click at [720, 97] on img at bounding box center [709, 110] width 52 height 52
click at [1209, 195] on button "Close" at bounding box center [1202, 197] width 51 height 28
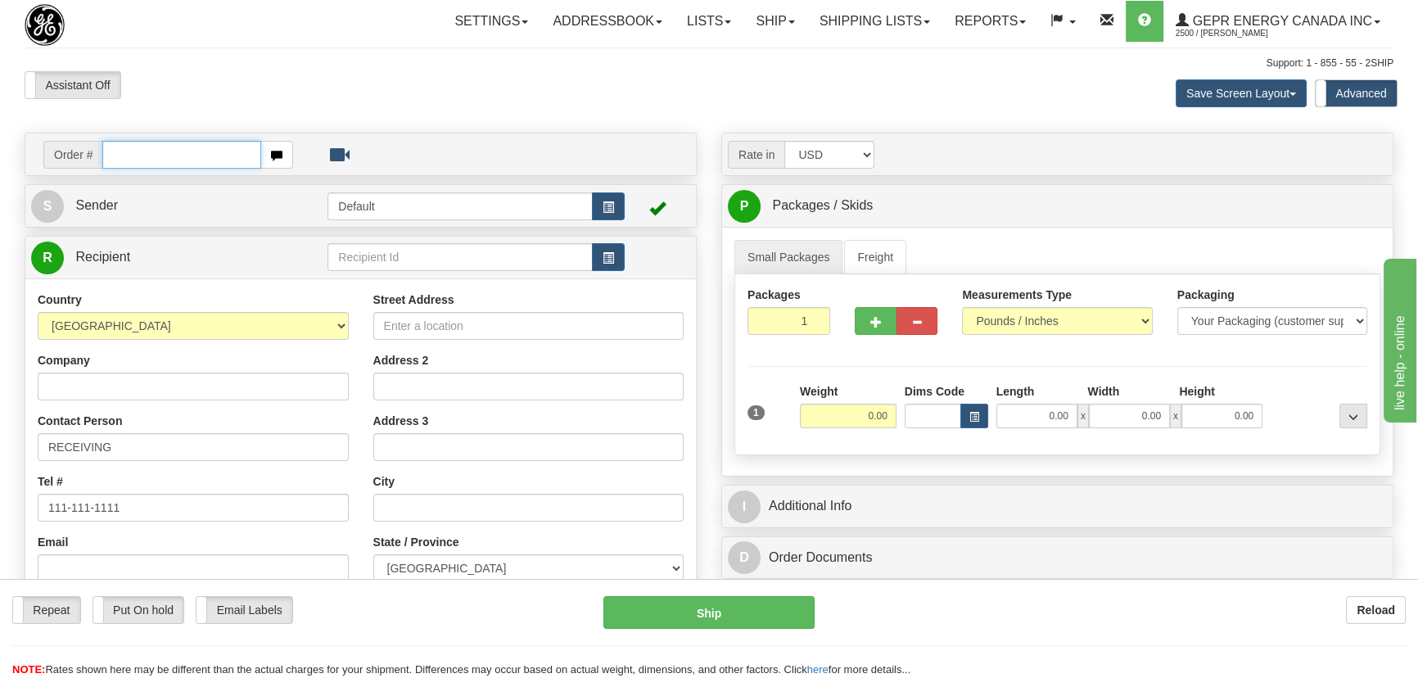
paste input "0086710344"
click at [123, 158] on input "0086710344" at bounding box center [181, 155] width 159 height 28
type input "86710344"
click at [286, 81] on body "Training Course Close Toggle navigation Settings Shipping Preferences New Recip…" at bounding box center [714, 339] width 1428 height 678
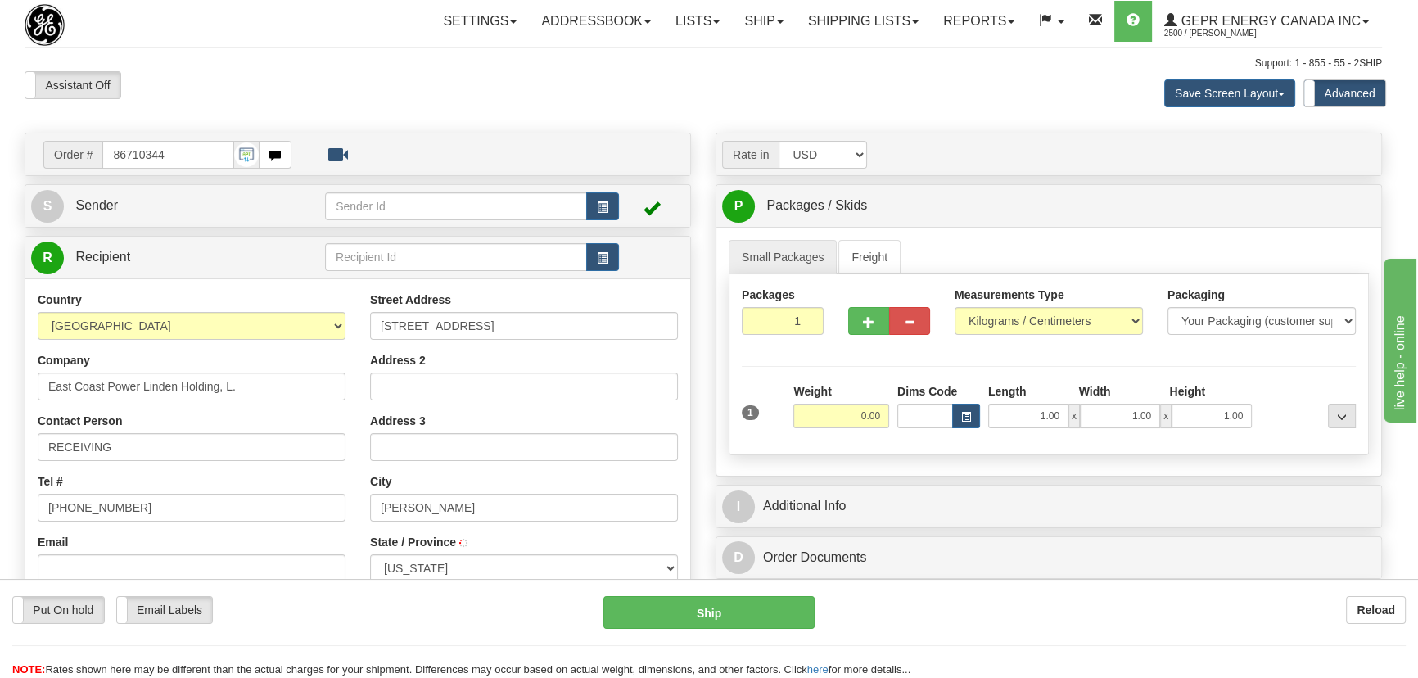
type input "ELIZABETH"
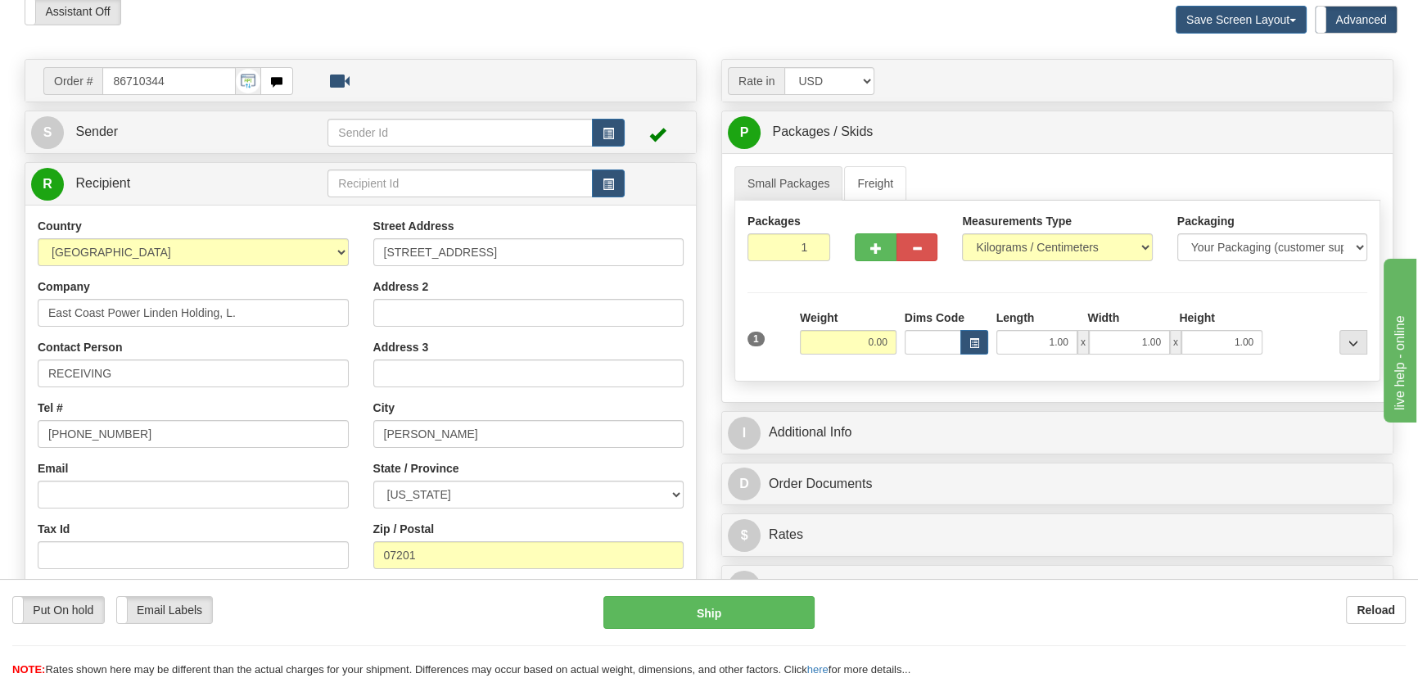
scroll to position [74, 0]
drag, startPoint x: 783, startPoint y: 258, endPoint x: 836, endPoint y: 294, distance: 63.6
click at [835, 293] on div "Packages 1 1 Measurements Type" at bounding box center [1057, 291] width 646 height 181
drag, startPoint x: 838, startPoint y: 295, endPoint x: 923, endPoint y: 315, distance: 86.8
click at [838, 295] on div "Packages 1 1 Measurements Type" at bounding box center [1057, 291] width 646 height 181
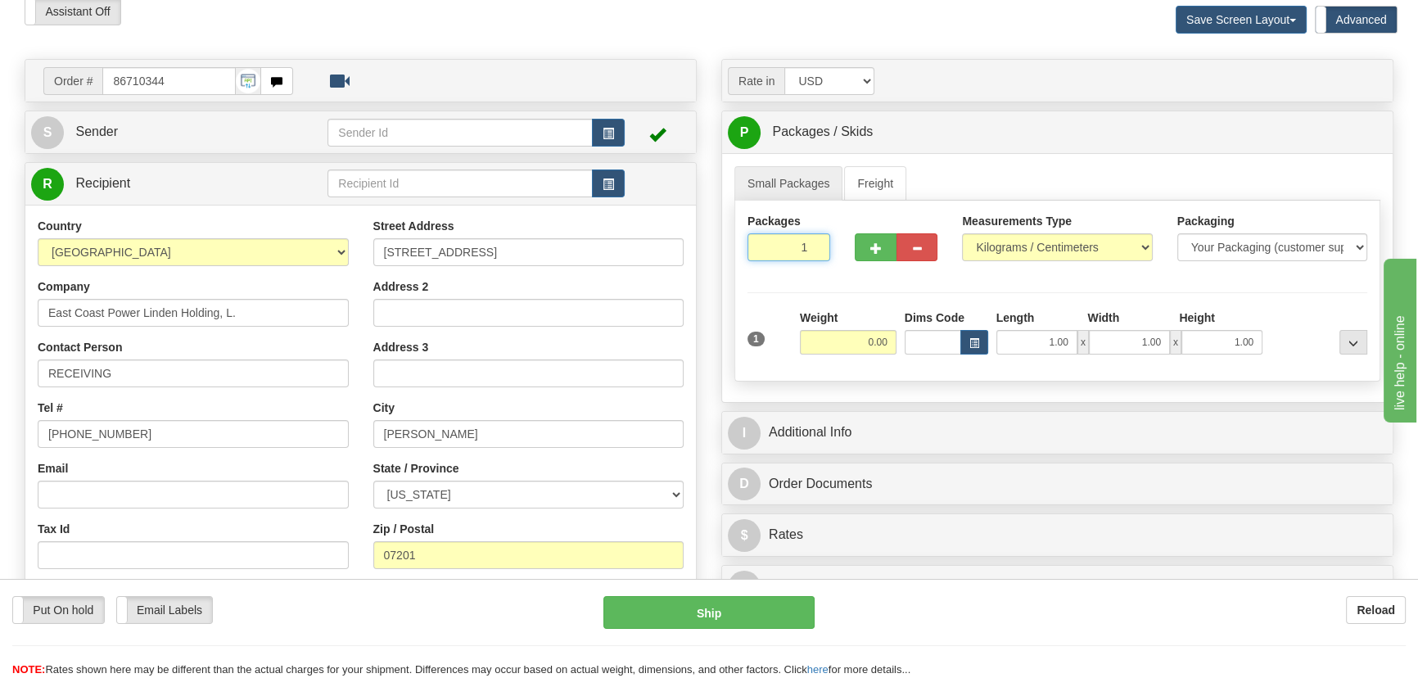
drag, startPoint x: 823, startPoint y: 269, endPoint x: 864, endPoint y: 289, distance: 44.7
click at [862, 287] on div "Packages 1 1 Measurements Type" at bounding box center [1057, 291] width 646 height 181
drag, startPoint x: 864, startPoint y: 289, endPoint x: 895, endPoint y: 299, distance: 32.6
click at [864, 295] on div "Packages 1 1 Measurements Type" at bounding box center [1057, 291] width 646 height 181
drag, startPoint x: 805, startPoint y: 255, endPoint x: 831, endPoint y: 270, distance: 29.8
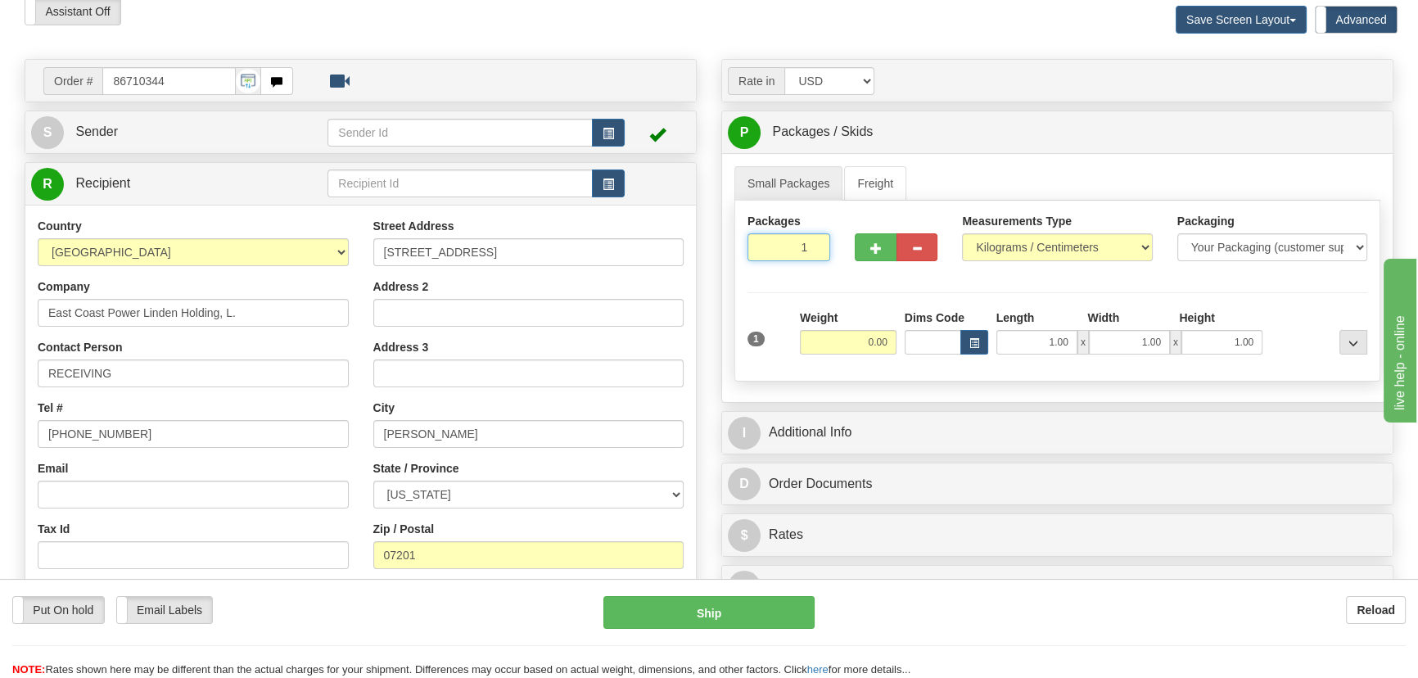
click at [825, 264] on div "Packages 1 1" at bounding box center [788, 243] width 107 height 61
click at [827, 287] on div "Packages 1 1 Measurements Type" at bounding box center [1057, 291] width 646 height 181
drag, startPoint x: 799, startPoint y: 255, endPoint x: 824, endPoint y: 281, distance: 36.5
click at [824, 276] on div "Packages 1 1 Measurements Type" at bounding box center [1057, 291] width 646 height 181
click at [843, 344] on input "0.00" at bounding box center [848, 342] width 97 height 25
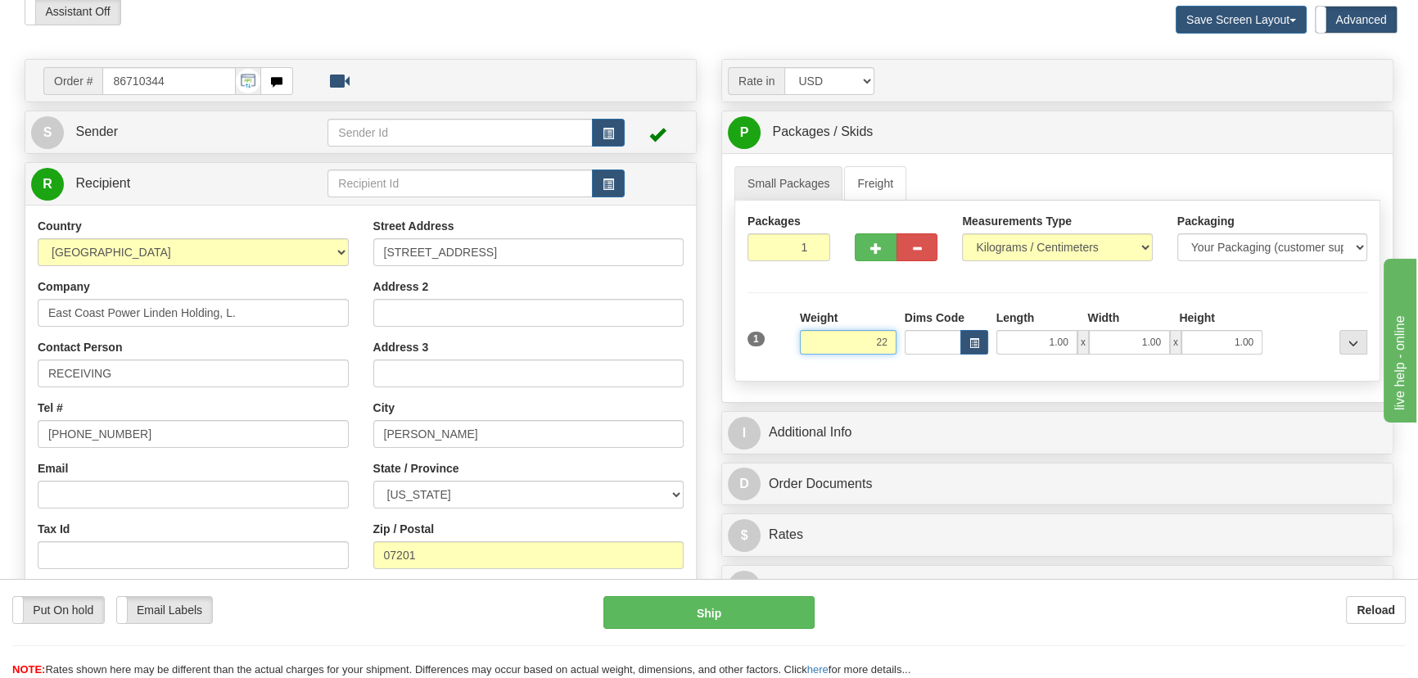
type input "2"
type input "0.00"
drag, startPoint x: 792, startPoint y: 249, endPoint x: 833, endPoint y: 262, distance: 43.0
click at [832, 260] on div "Packages 1 1" at bounding box center [788, 243] width 107 height 61
type input "2"
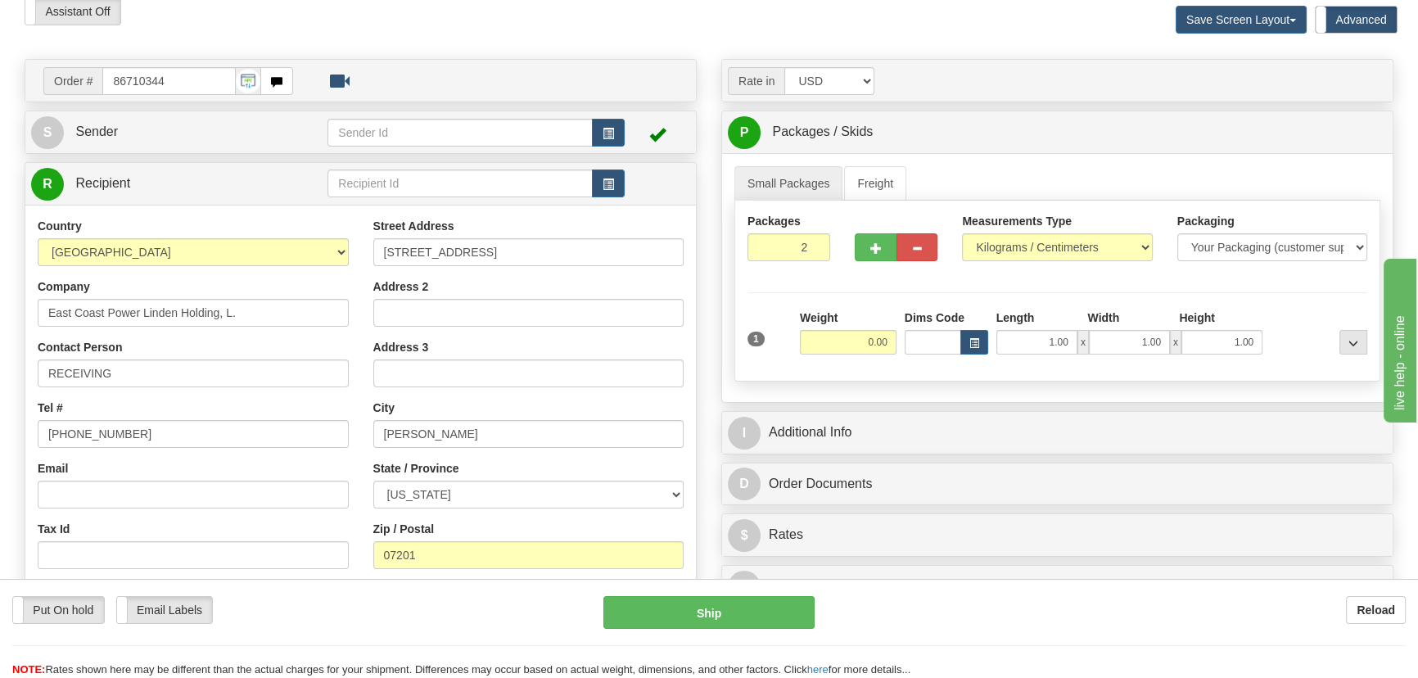
drag, startPoint x: 846, startPoint y: 289, endPoint x: 860, endPoint y: 344, distance: 56.8
click at [846, 290] on div "Packages 2 1 Measurements Type" at bounding box center [1057, 291] width 646 height 181
drag, startPoint x: 855, startPoint y: 347, endPoint x: 895, endPoint y: 364, distance: 44.4
click at [895, 364] on div "Total Weight 0.00" at bounding box center [848, 337] width 105 height 57
type input "2.00"
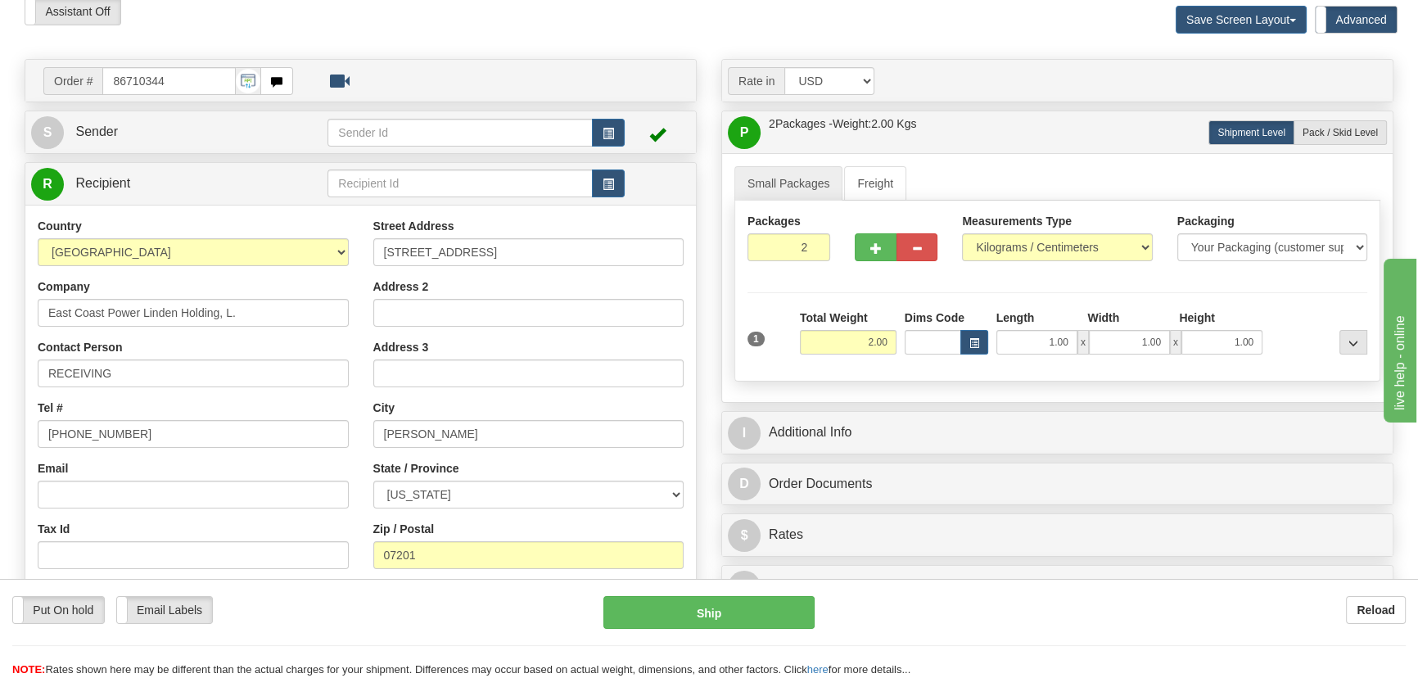
click at [892, 285] on div "Packages 2 1 Measurements Type" at bounding box center [1057, 291] width 646 height 181
click at [1098, 258] on select "Pounds / Inches Kilograms / Centimeters" at bounding box center [1057, 247] width 190 height 28
select select "0"
click at [962, 233] on select "Pounds / Inches Kilograms / Centimeters" at bounding box center [1057, 247] width 190 height 28
drag, startPoint x: 849, startPoint y: 345, endPoint x: 923, endPoint y: 371, distance: 78.2
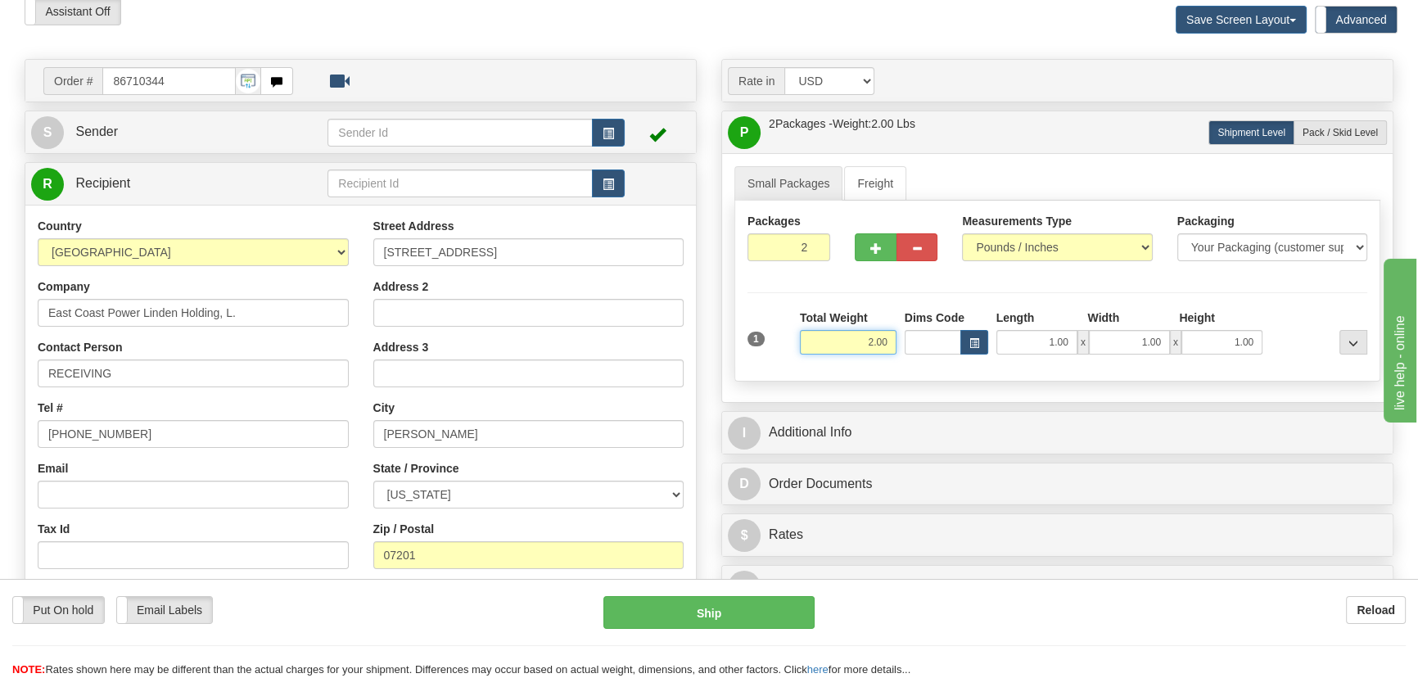
click at [923, 371] on div "Packages 2 1 Measurements Type" at bounding box center [1057, 291] width 646 height 181
type input "60.00"
click at [1124, 303] on div "Packages 2 1 Measurements Type" at bounding box center [1057, 291] width 646 height 181
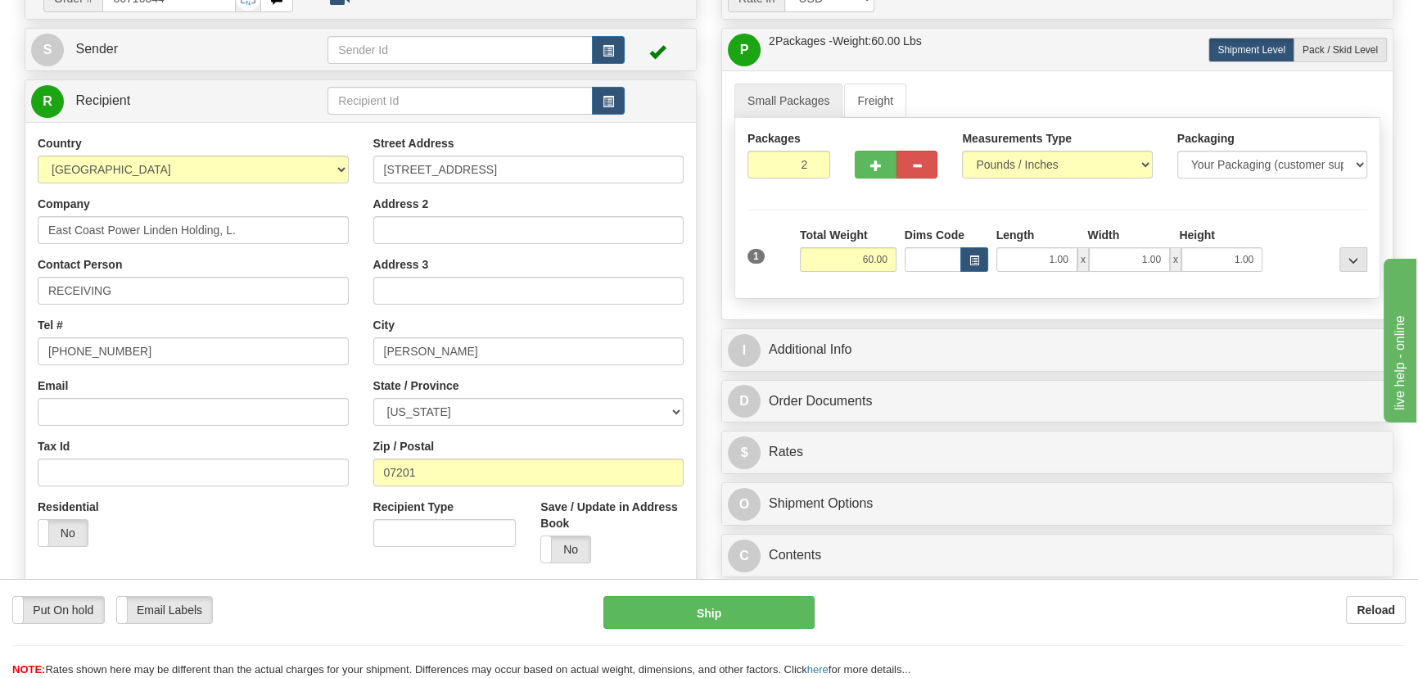
scroll to position [297, 0]
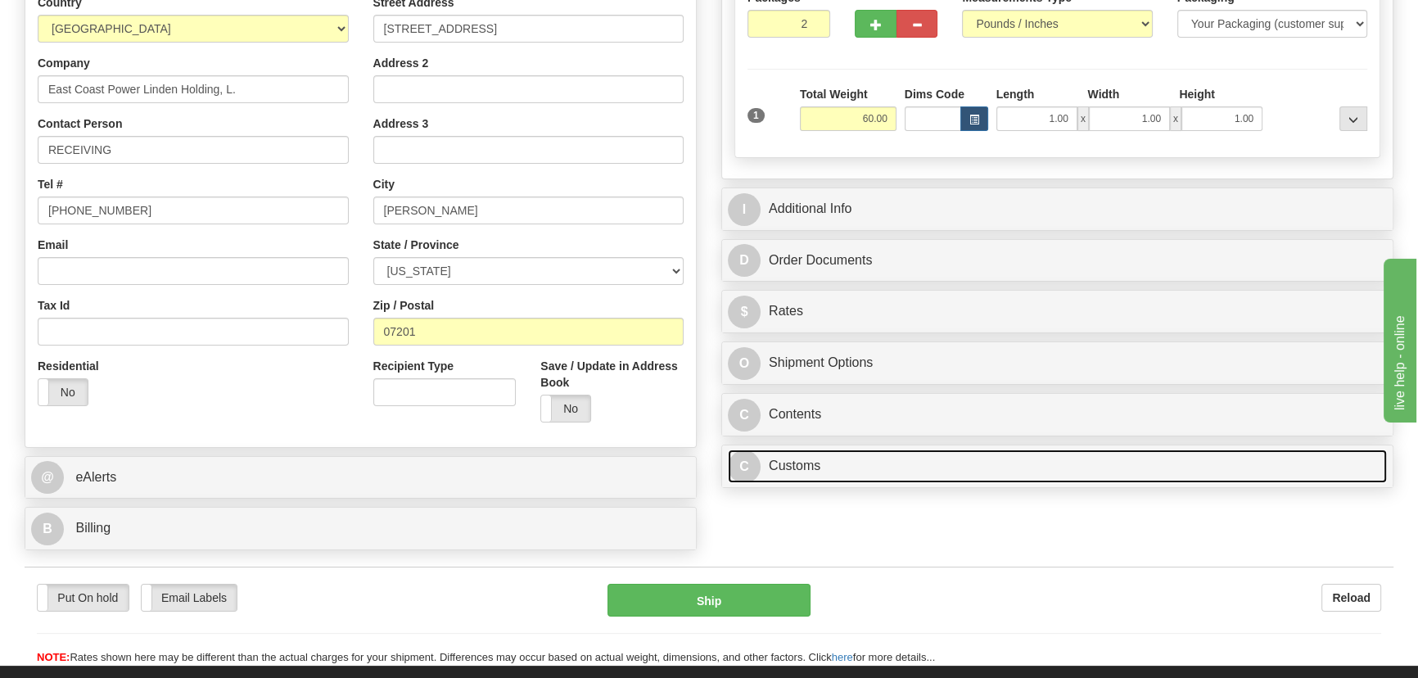
click at [940, 462] on link "C Customs" at bounding box center [1057, 466] width 659 height 34
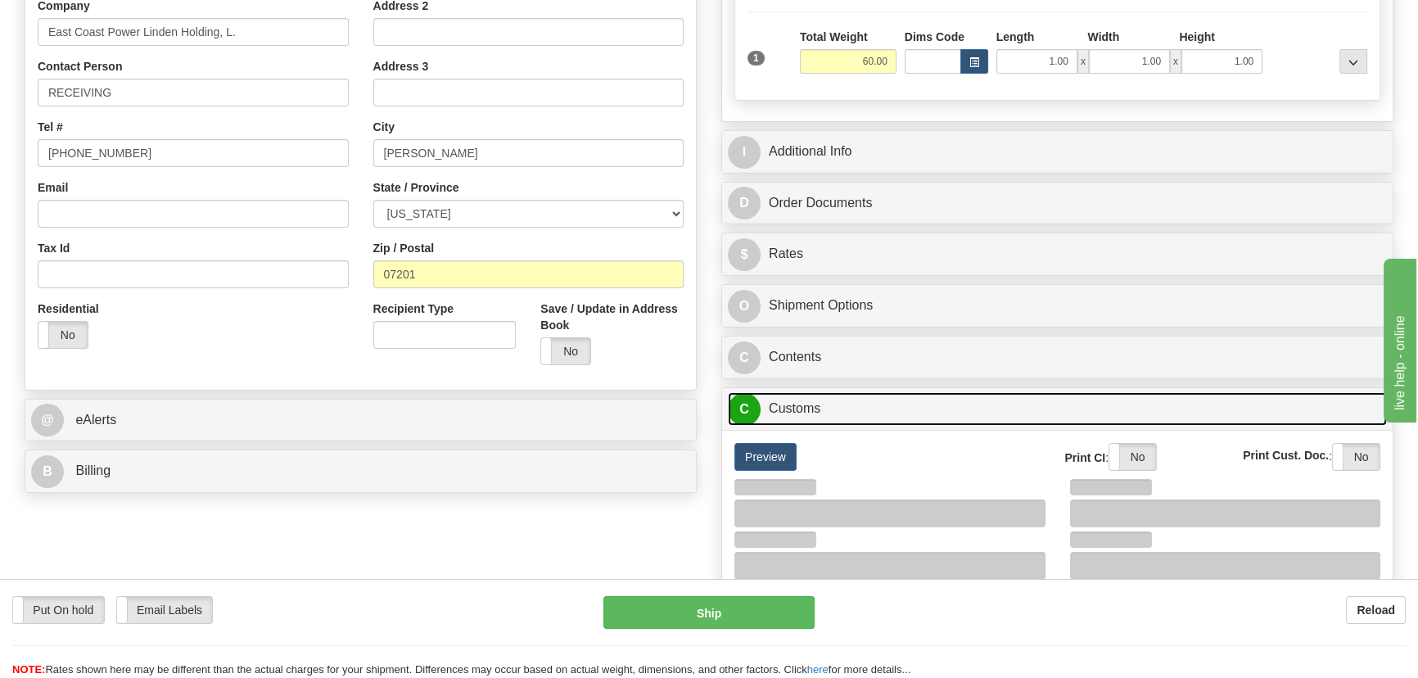
scroll to position [372, 0]
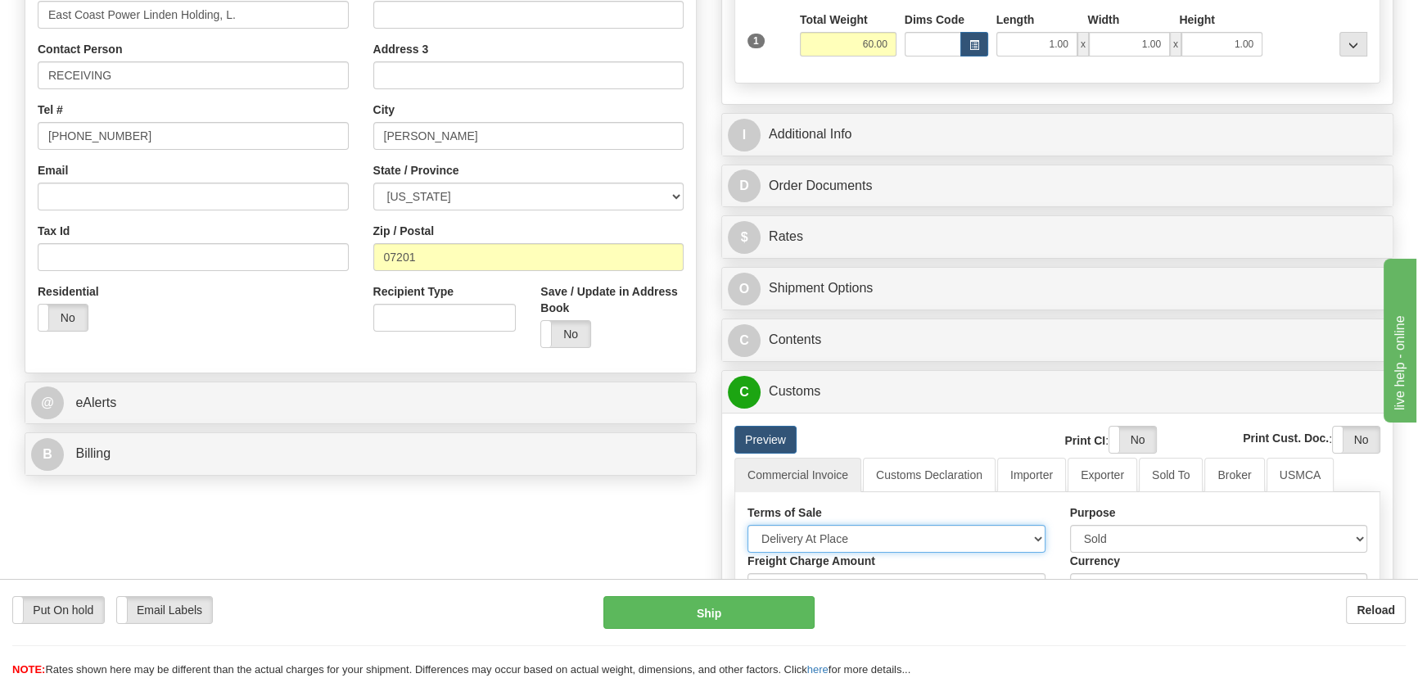
click at [858, 528] on select "Free Carrier Free On Board Ex Works Delivered Duty Unpaid Delivered Duty Paid C…" at bounding box center [896, 539] width 298 height 28
select select "7"
click at [747, 525] on select "Free Carrier Free On Board Ex Works Delivered Duty Unpaid Delivered Duty Paid C…" at bounding box center [896, 539] width 298 height 28
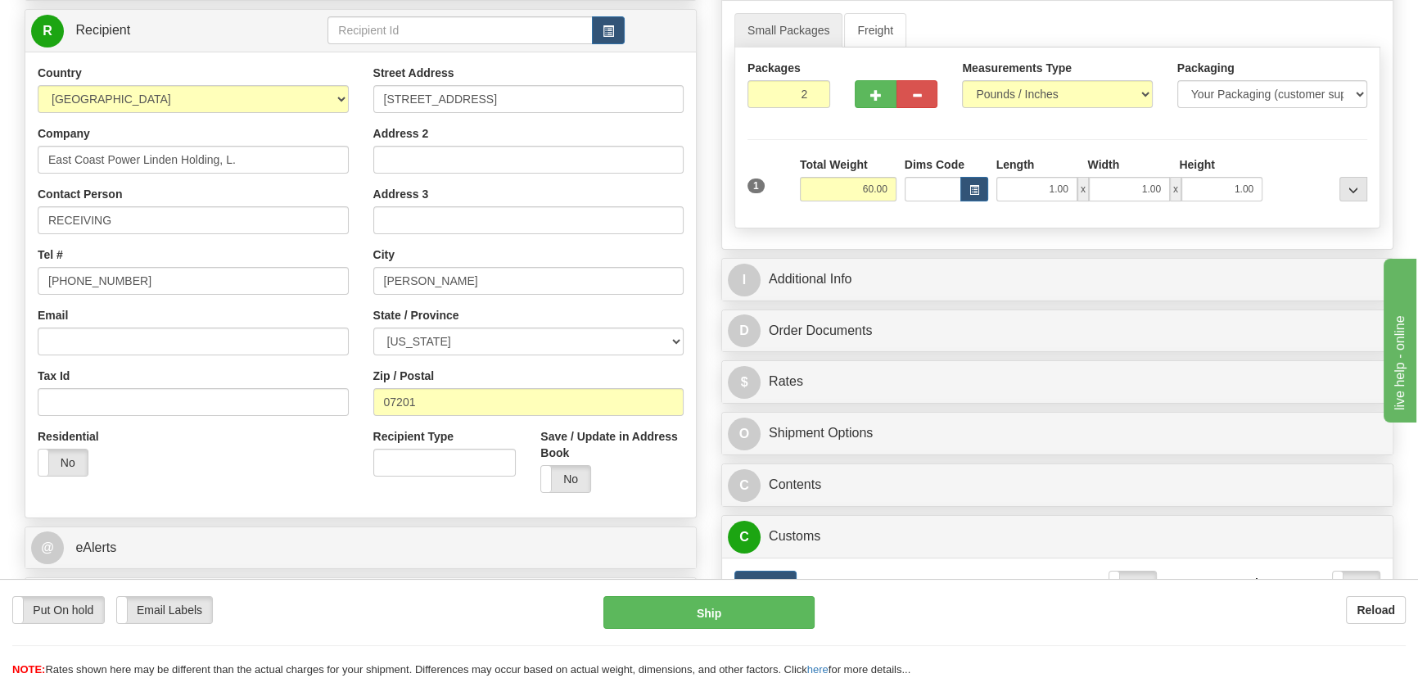
scroll to position [223, 0]
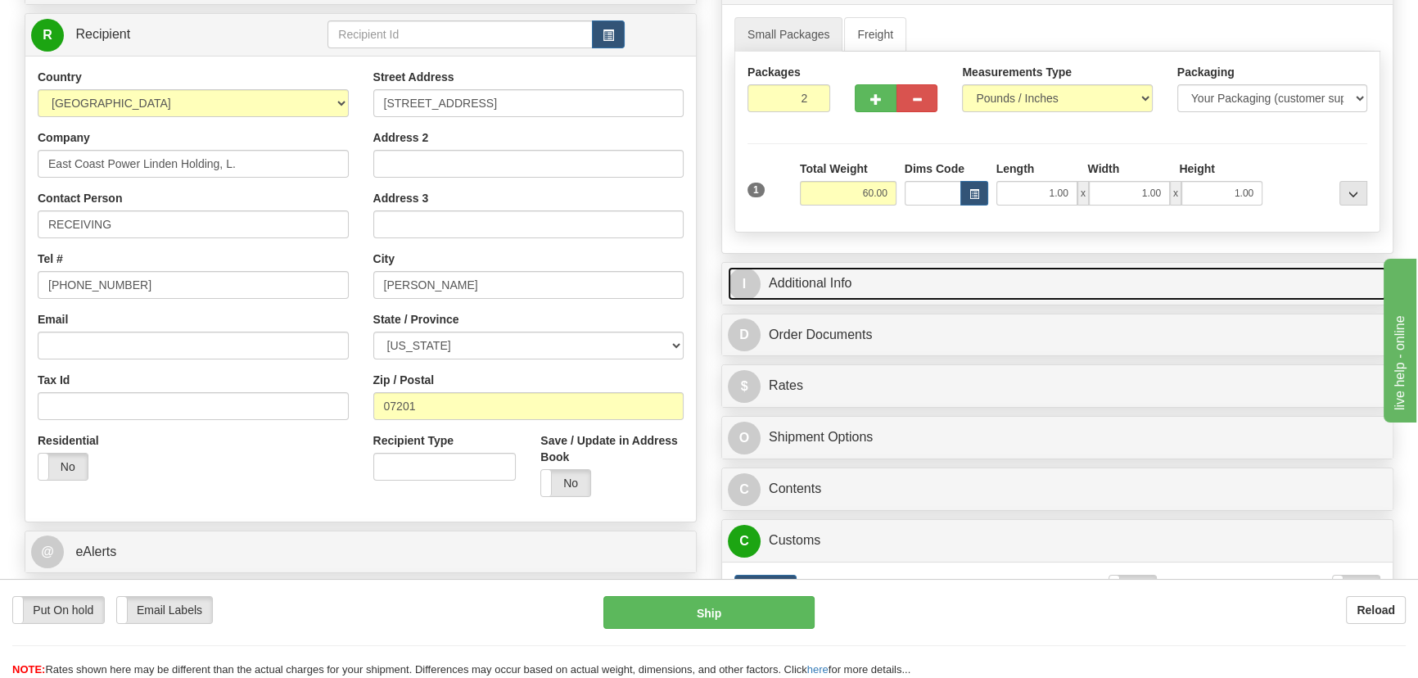
click at [1135, 279] on link "I Additional Info" at bounding box center [1057, 284] width 659 height 34
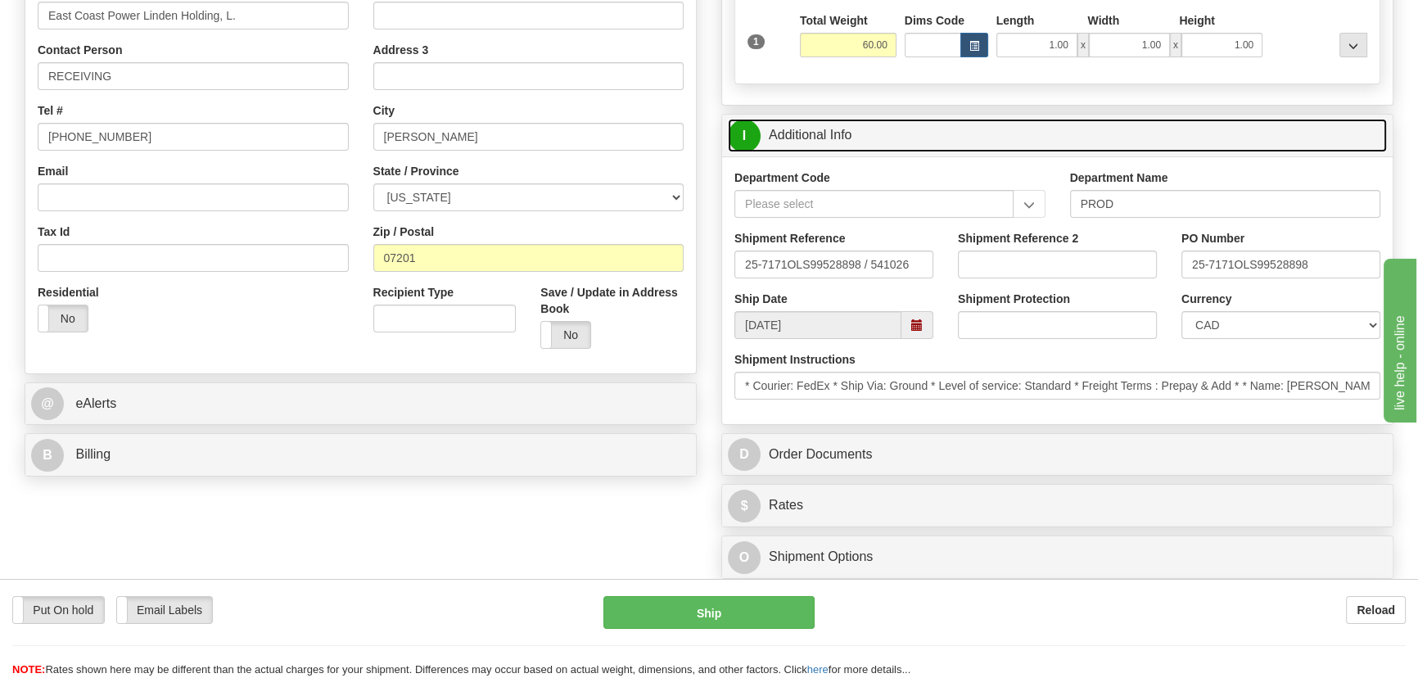
scroll to position [372, 0]
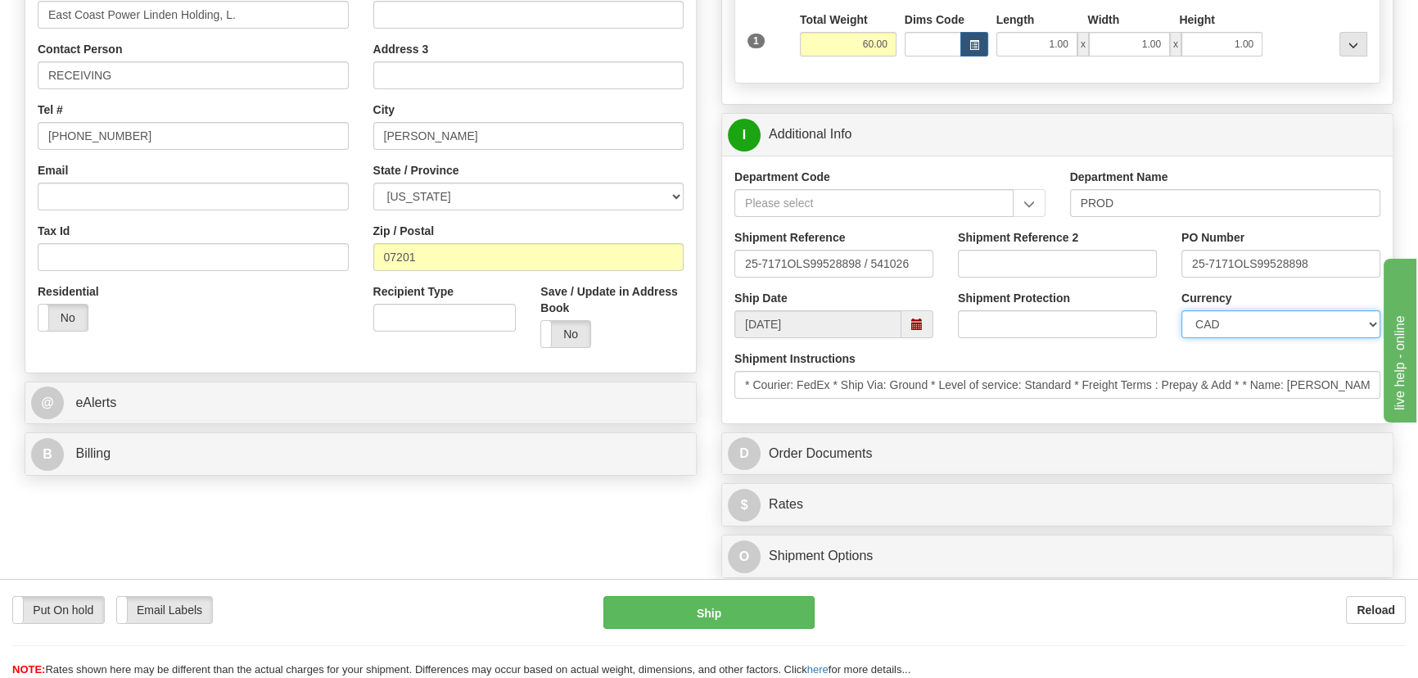
click at [1276, 320] on select "CAD USD EUR ZAR [PERSON_NAME] ARN AUD AUS AWG BBD BFR BGN BHD BMD BND BRC BRL C…" at bounding box center [1280, 324] width 199 height 28
select select "1"
click at [1181, 310] on select "CAD USD EUR ZAR [PERSON_NAME] ARN AUD AUS AWG BBD BFR BGN BHD BMD BND BRC BRL C…" at bounding box center [1280, 324] width 199 height 28
click at [1028, 272] on input "Shipment Reference 2" at bounding box center [1057, 264] width 199 height 28
drag, startPoint x: 1031, startPoint y: 267, endPoint x: 924, endPoint y: 263, distance: 107.3
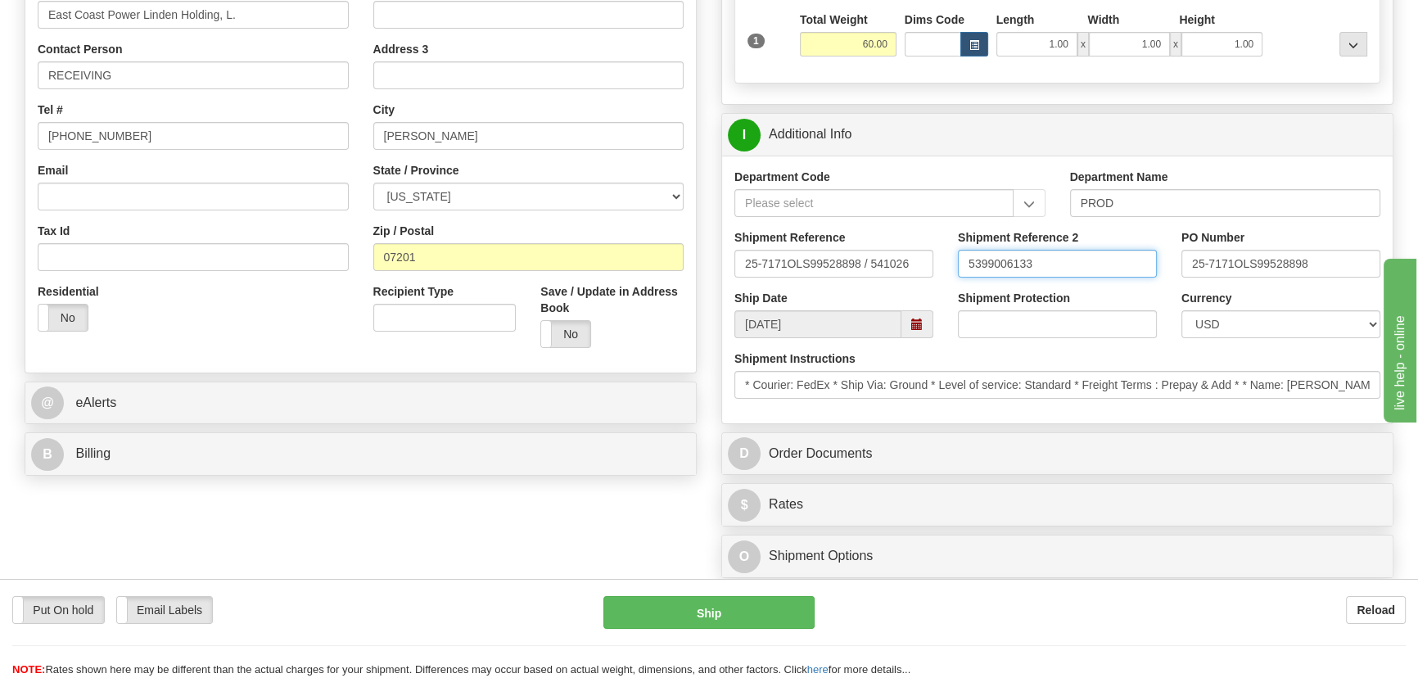
click at [924, 263] on div "Shipment Reference 25-7171OLS99528898 / 541026 Shipment Reference 2 5399006133 …" at bounding box center [1057, 259] width 670 height 61
type input "5399006133"
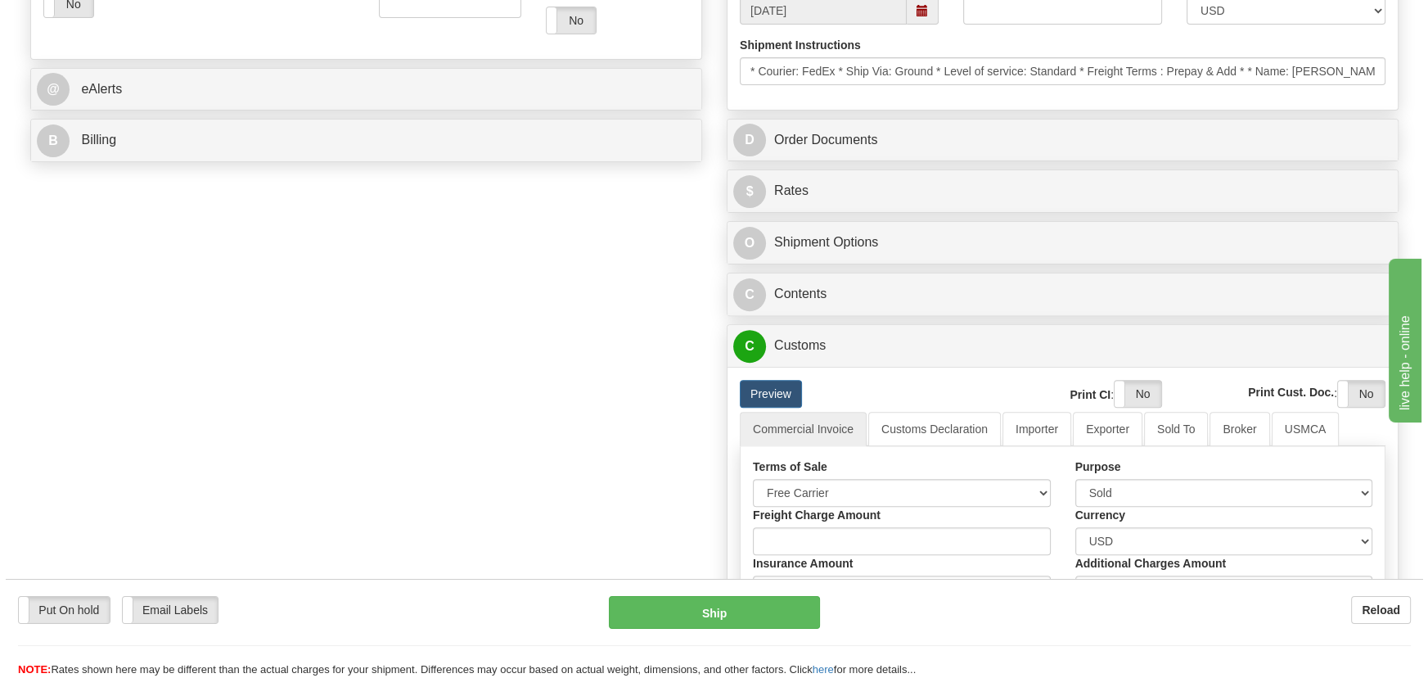
scroll to position [744, 0]
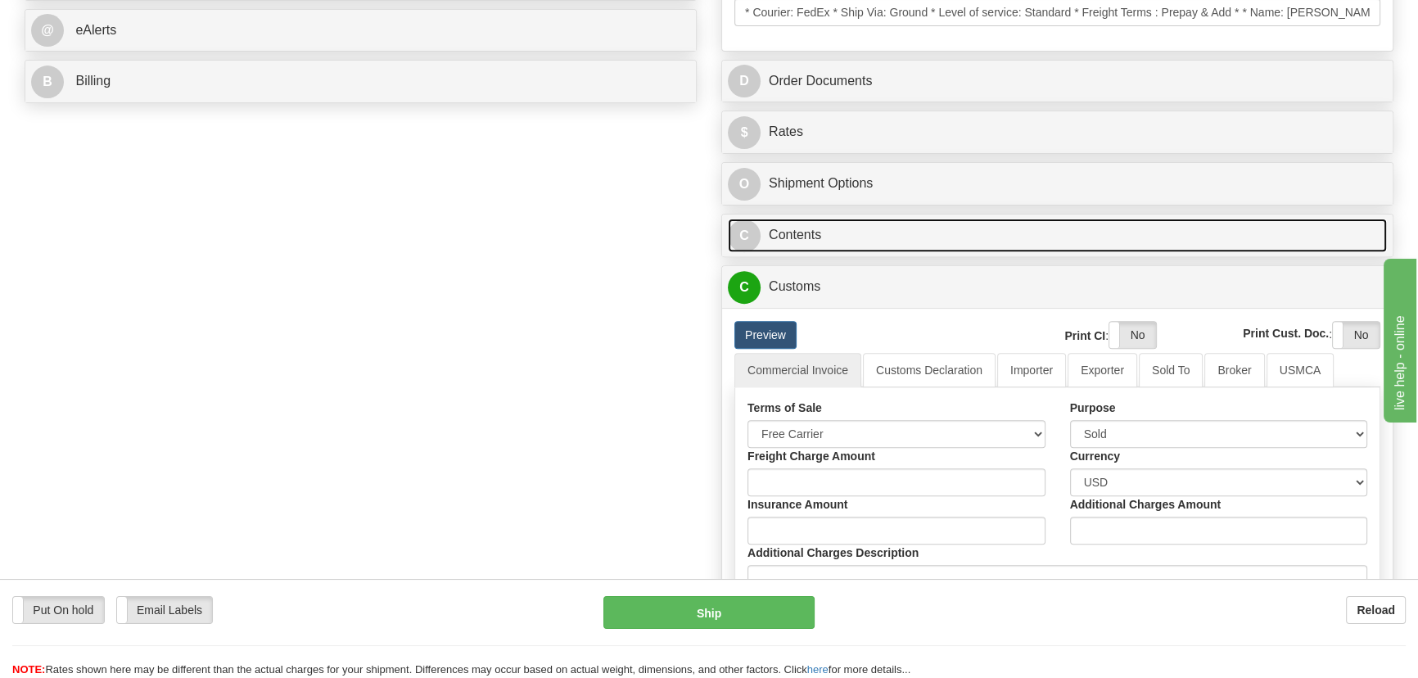
click at [959, 229] on link "C Contents" at bounding box center [1057, 236] width 659 height 34
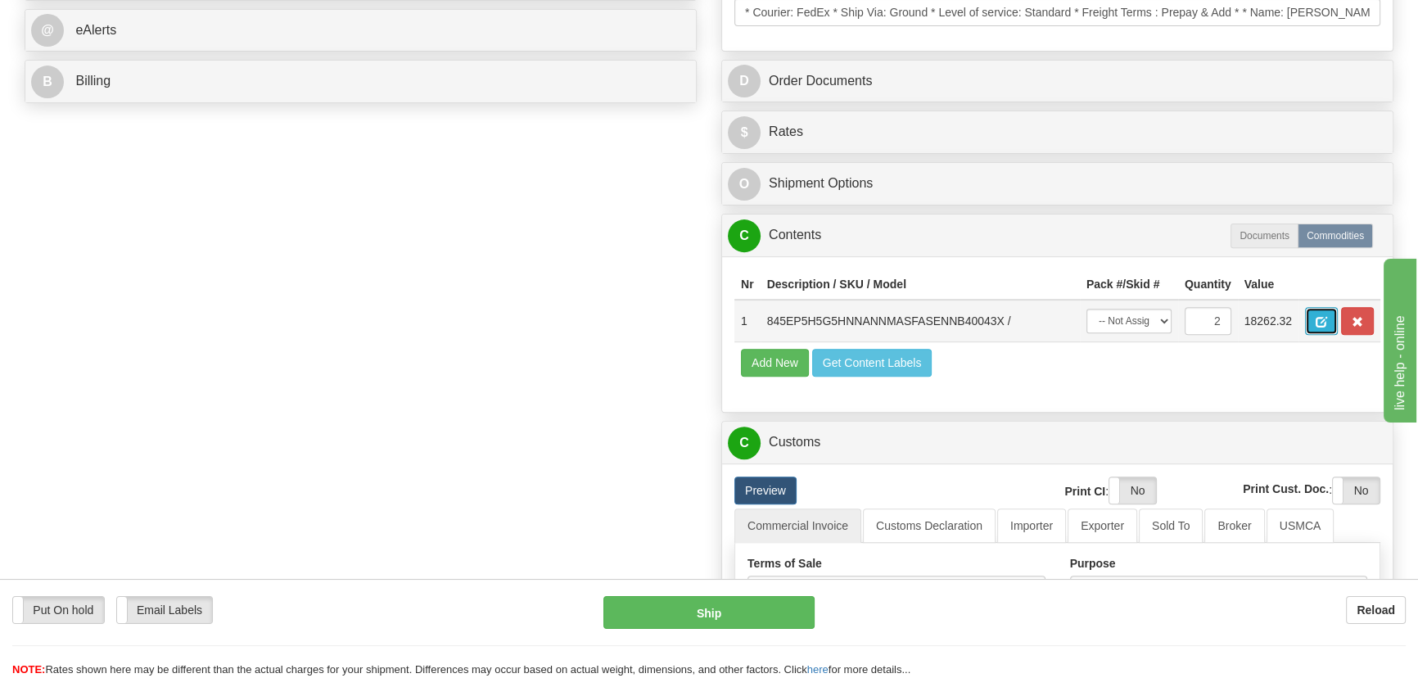
click at [1315, 316] on button "button" at bounding box center [1321, 321] width 33 height 28
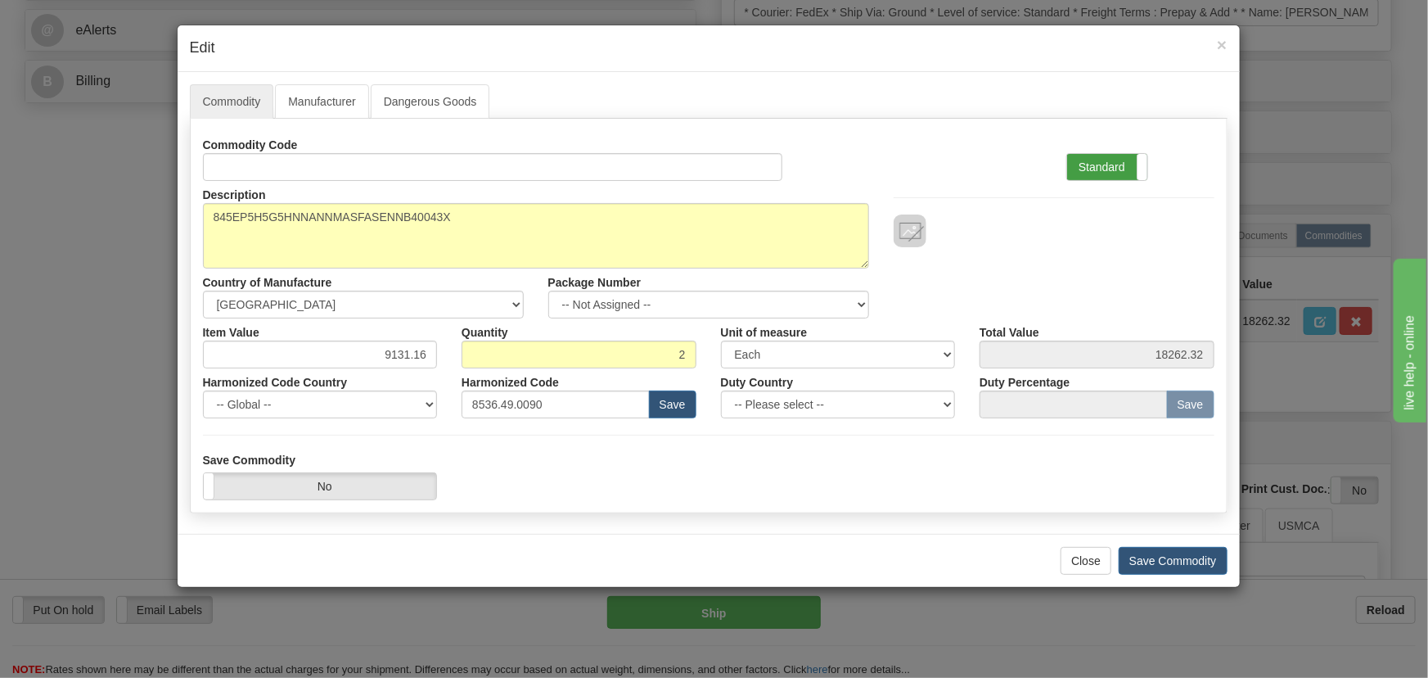
click at [1103, 165] on label "Standard" at bounding box center [1107, 167] width 80 height 26
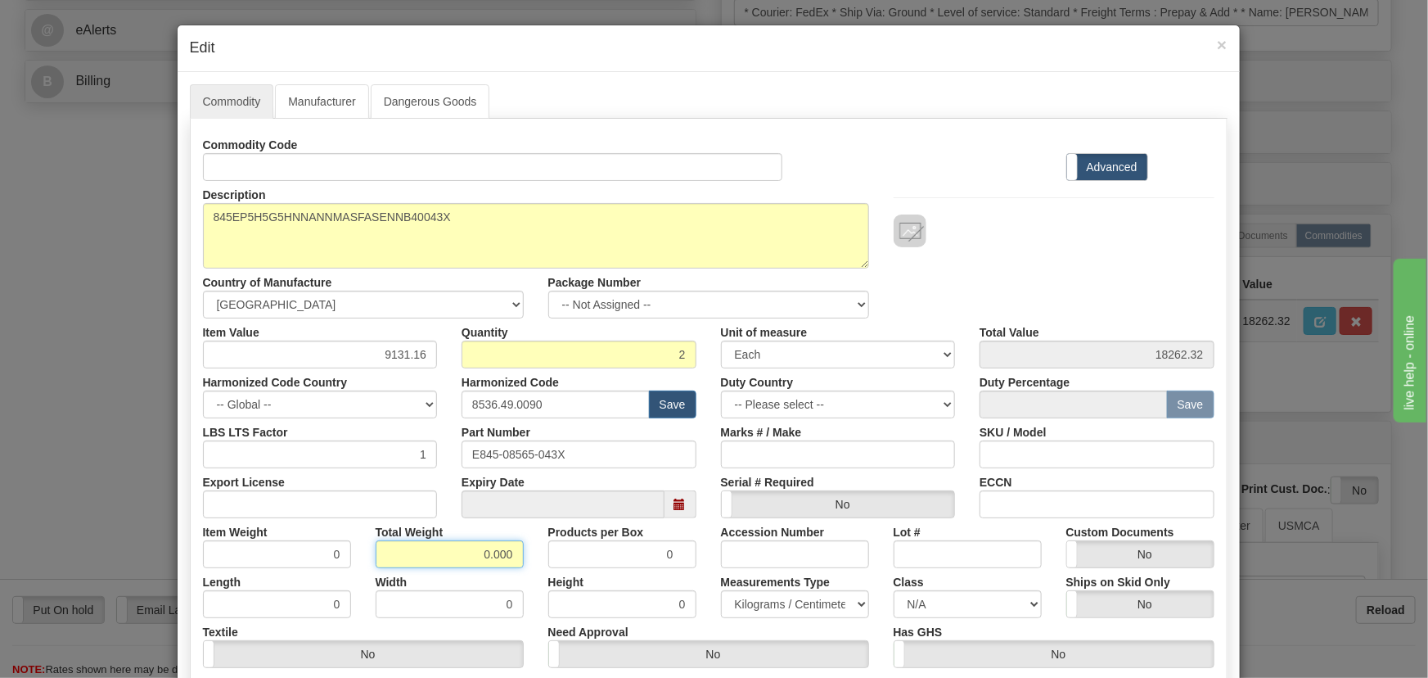
drag, startPoint x: 467, startPoint y: 557, endPoint x: 531, endPoint y: 582, distance: 69.2
click at [531, 582] on div "Commodity Code Standard Advanced Description 845EP5H5G5HNNANNMASFASENNB40043X C…" at bounding box center [709, 424] width 1012 height 587
type input "2"
type input "1.0000"
click at [536, 585] on div "Height 0" at bounding box center [622, 593] width 173 height 50
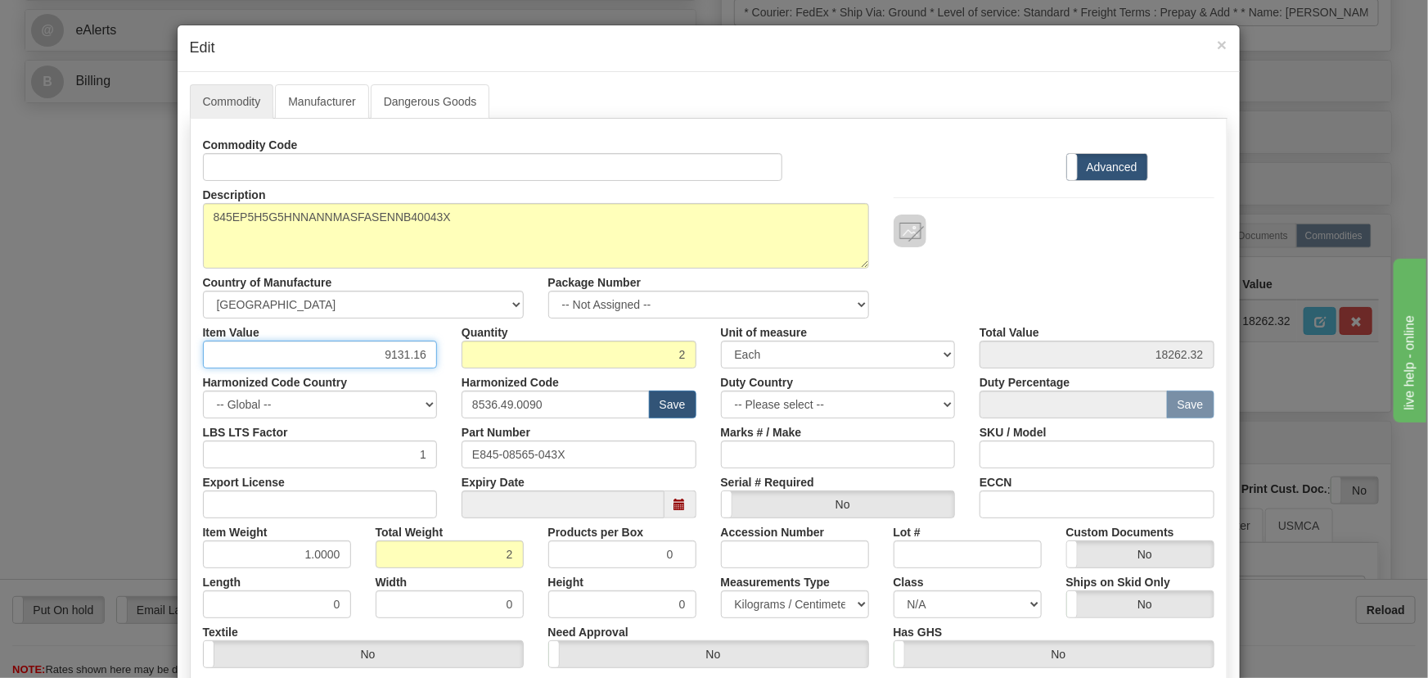
drag, startPoint x: 376, startPoint y: 350, endPoint x: 458, endPoint y: 399, distance: 96.2
click at [532, 406] on div "Commodity Code Standard Advanced Description 845EP5H5G5HNNANNMASFASENNB40043X C…" at bounding box center [709, 424] width 1012 height 587
paste input "5.638,00"
type input "5638.00"
type input "11276.00"
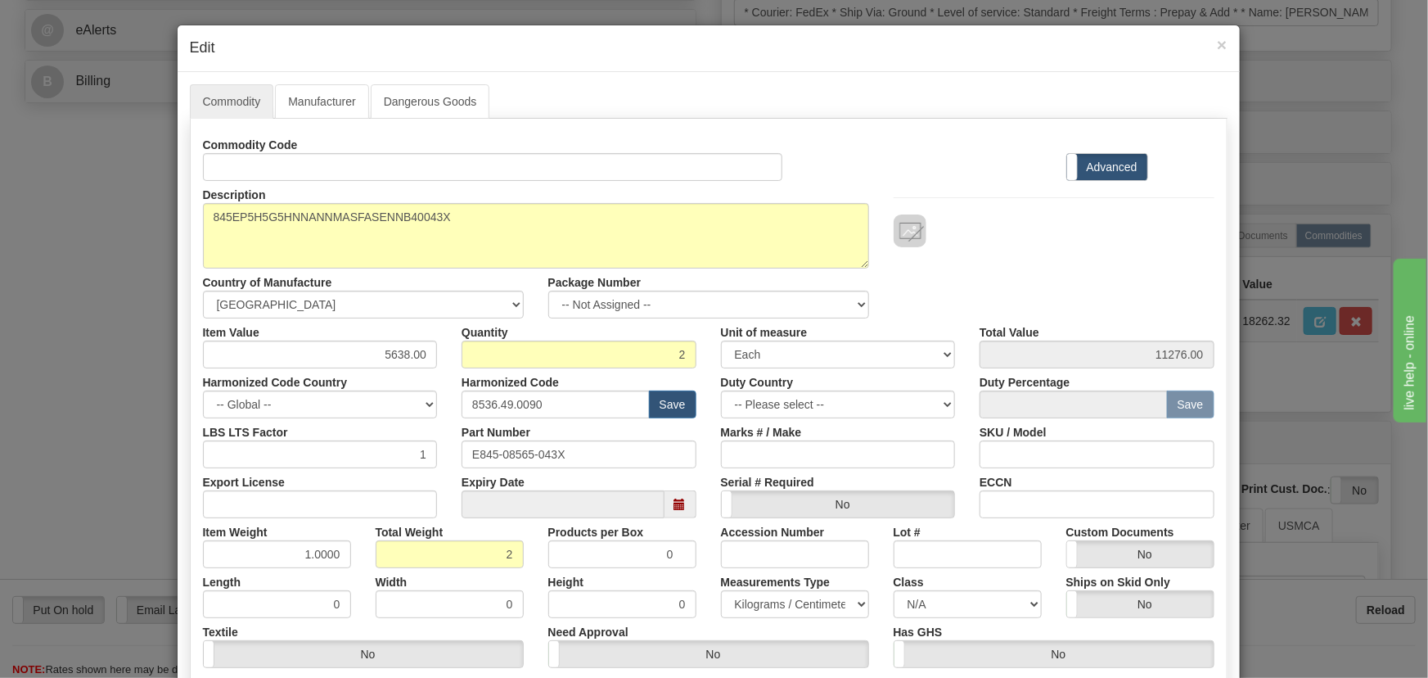
click at [989, 183] on div at bounding box center [1054, 214] width 345 height 66
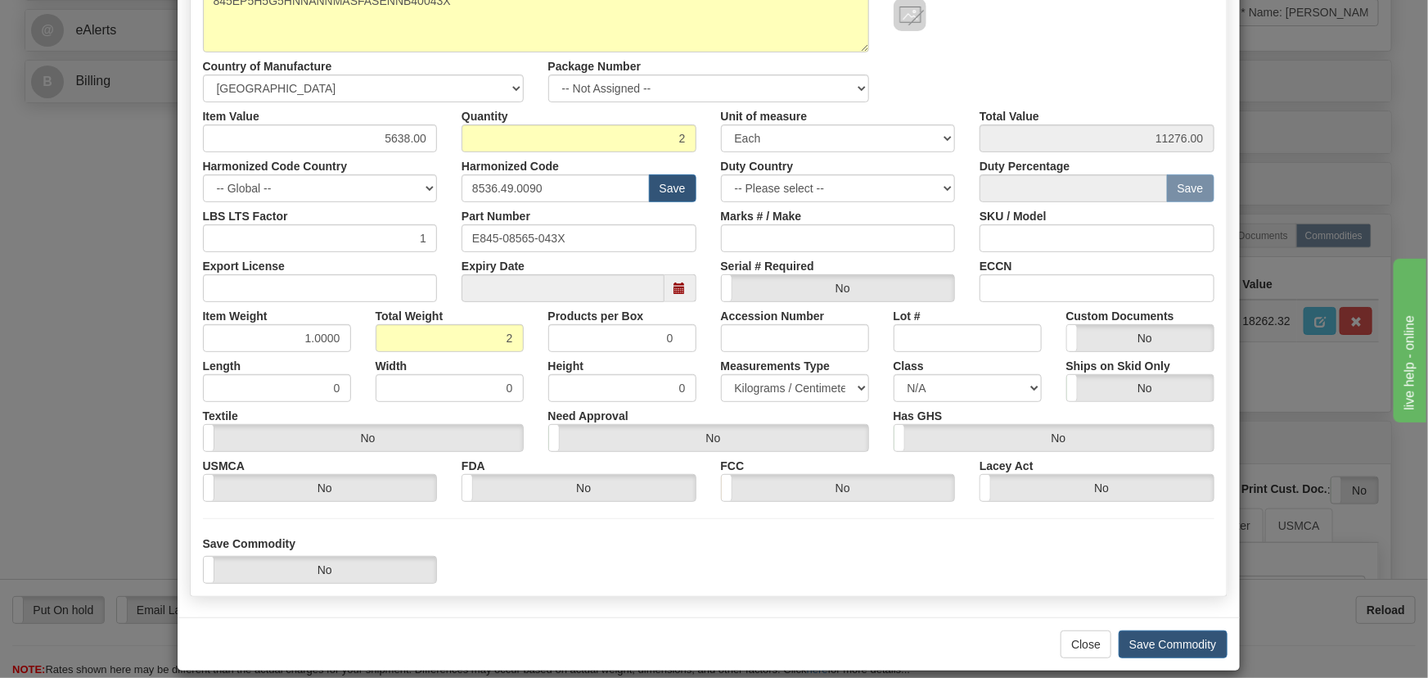
scroll to position [232, 0]
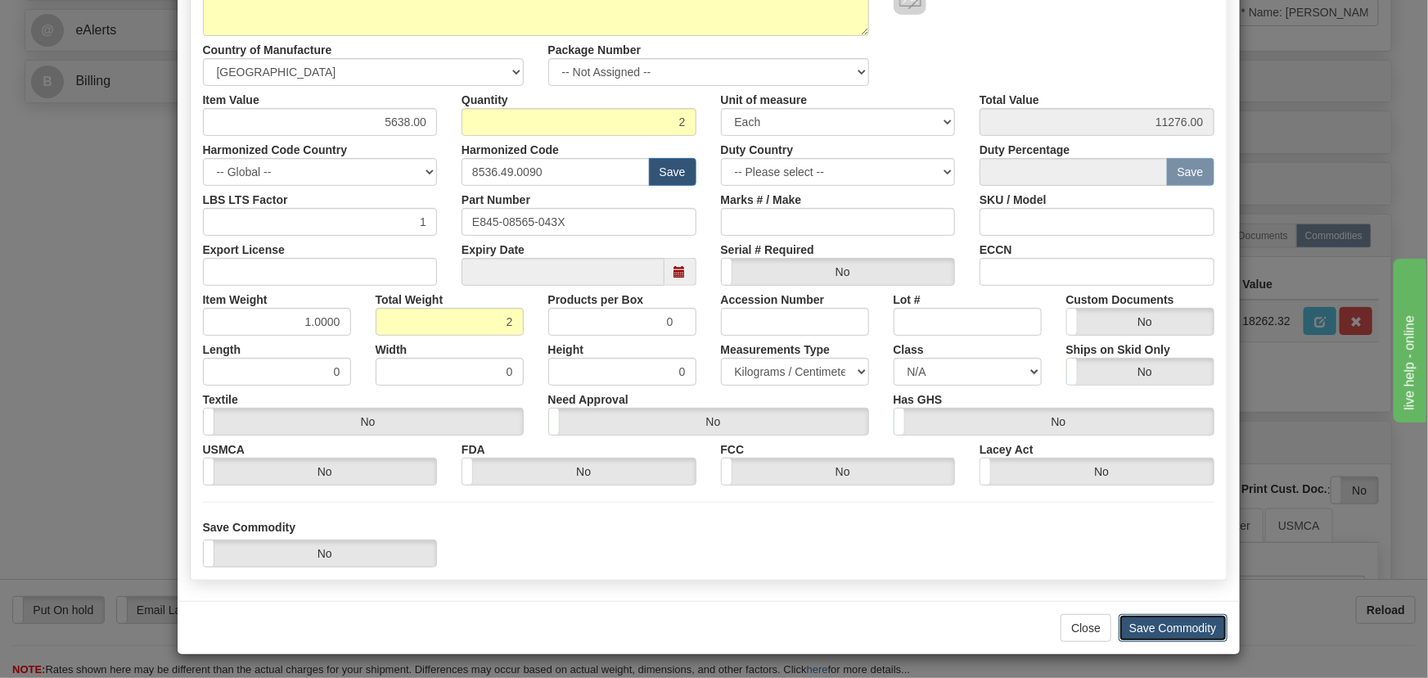
click at [1178, 623] on button "Save Commodity" at bounding box center [1173, 628] width 109 height 28
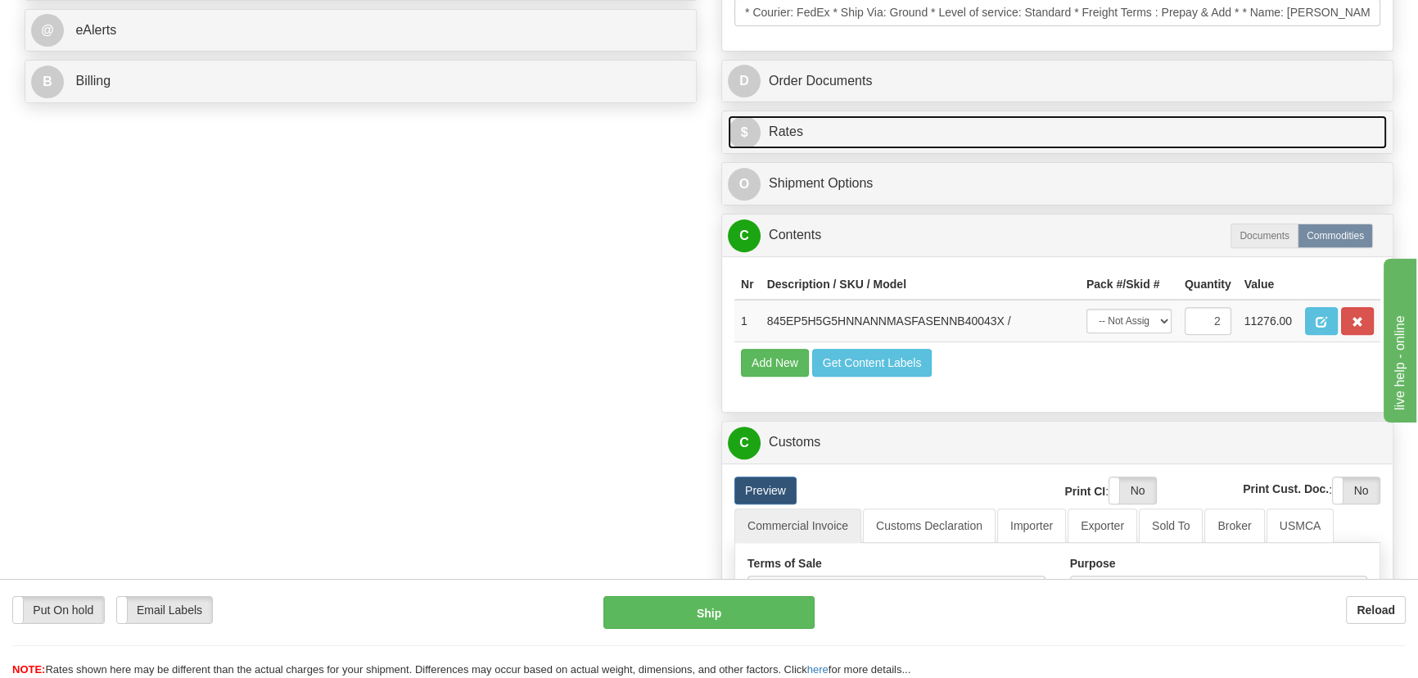
click at [1300, 133] on link "$ Rates" at bounding box center [1057, 132] width 659 height 34
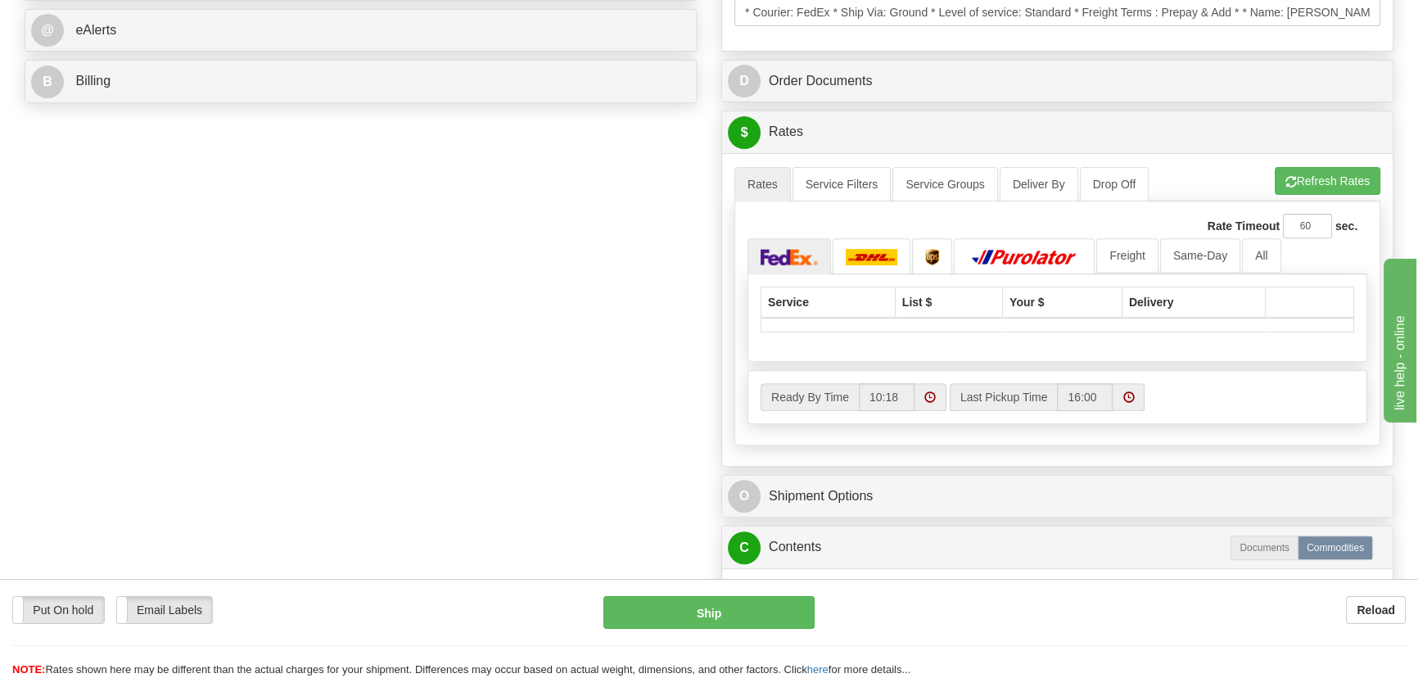
click at [1314, 150] on div "$ Rates Cancel" at bounding box center [1057, 132] width 670 height 42
click at [1321, 173] on button "Refresh Rates" at bounding box center [1327, 181] width 106 height 28
click at [868, 270] on link "(4)" at bounding box center [880, 255] width 96 height 35
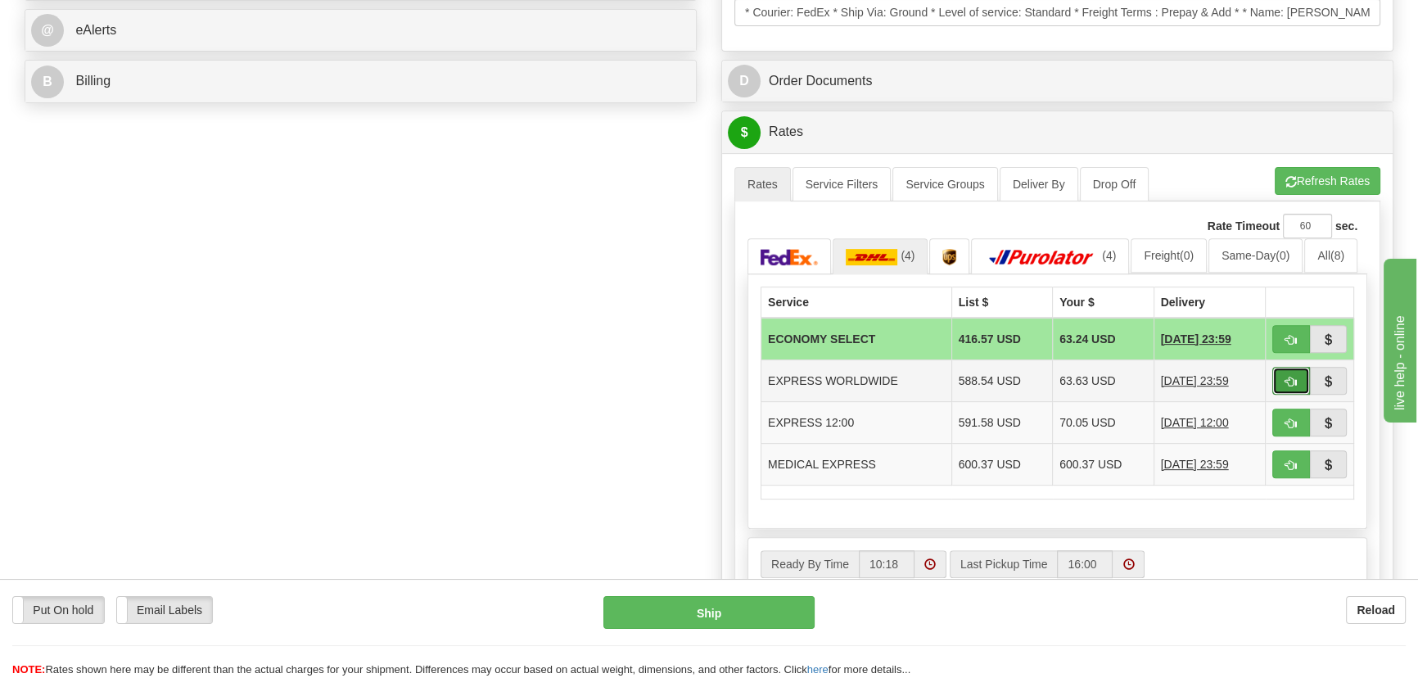
click at [1290, 379] on span "button" at bounding box center [1290, 382] width 11 height 11
type input "P"
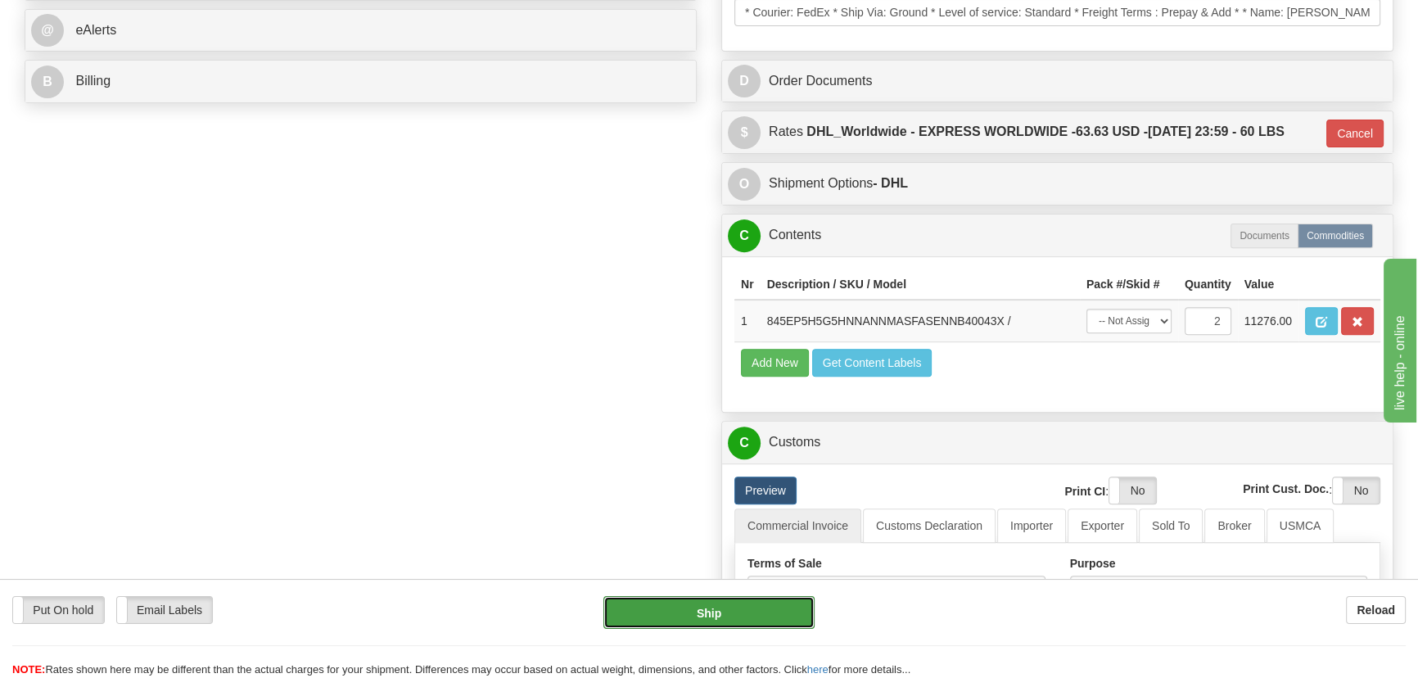
click at [745, 612] on button "Ship" at bounding box center [709, 612] width 212 height 33
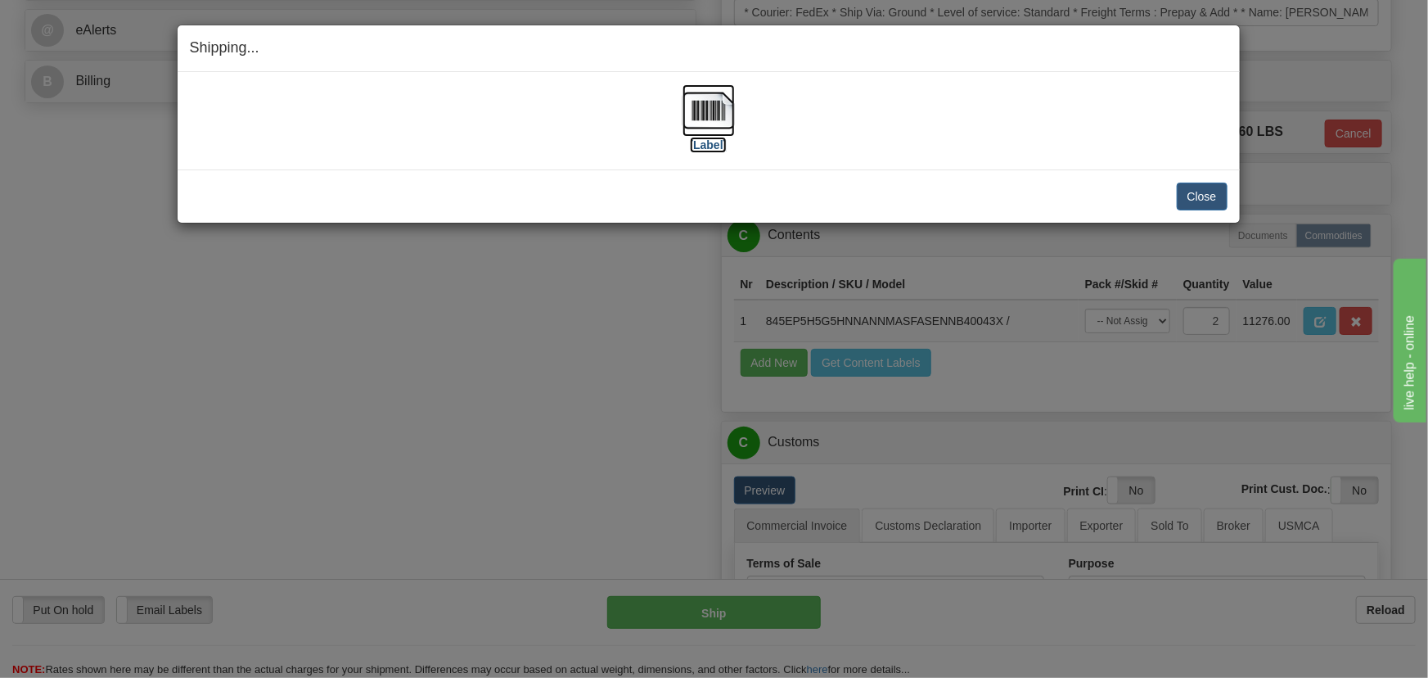
click at [703, 97] on img at bounding box center [709, 110] width 52 height 52
click at [1195, 201] on button "Close" at bounding box center [1202, 197] width 51 height 28
